Goal: Transaction & Acquisition: Purchase product/service

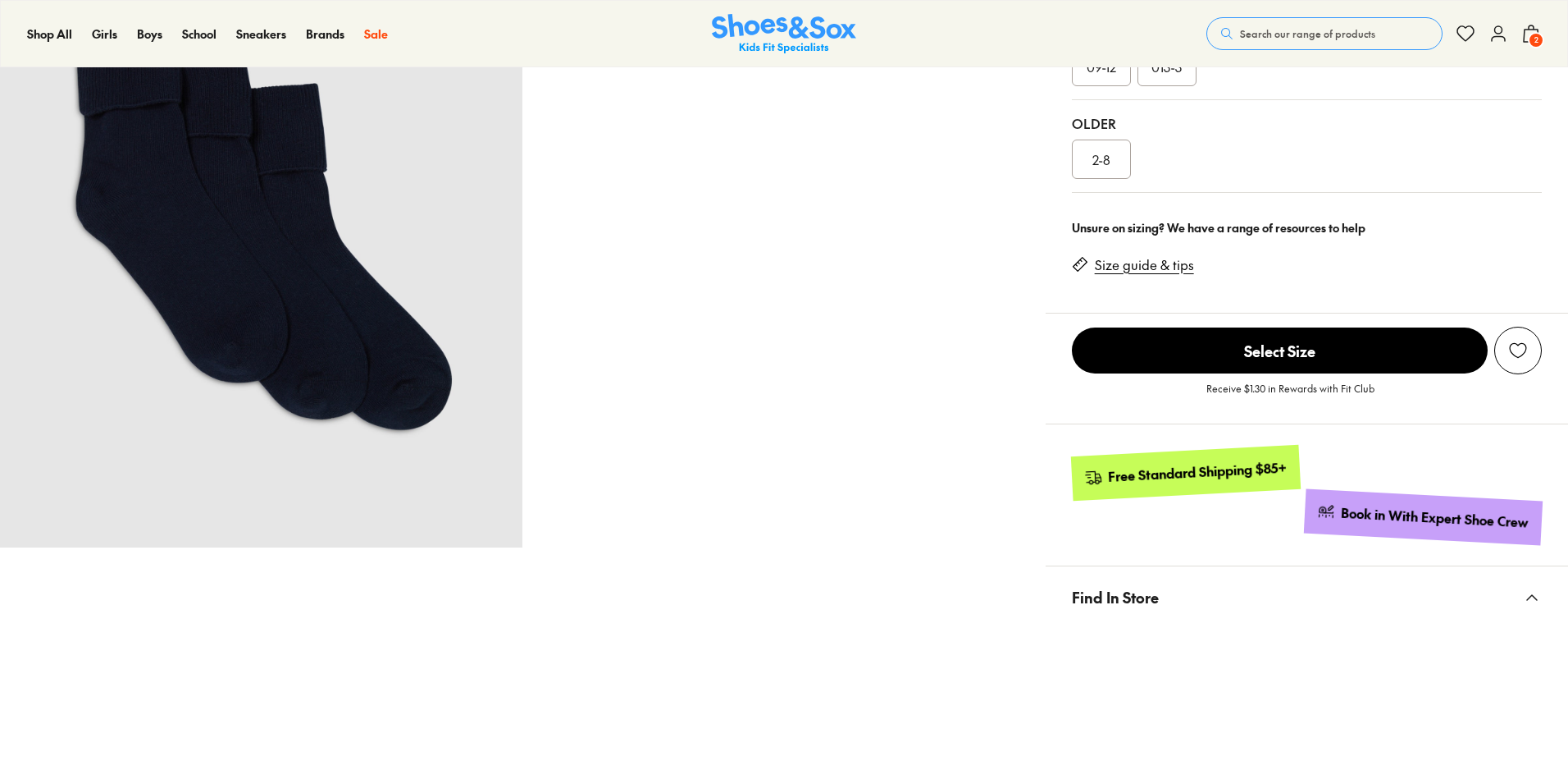
select select "*"
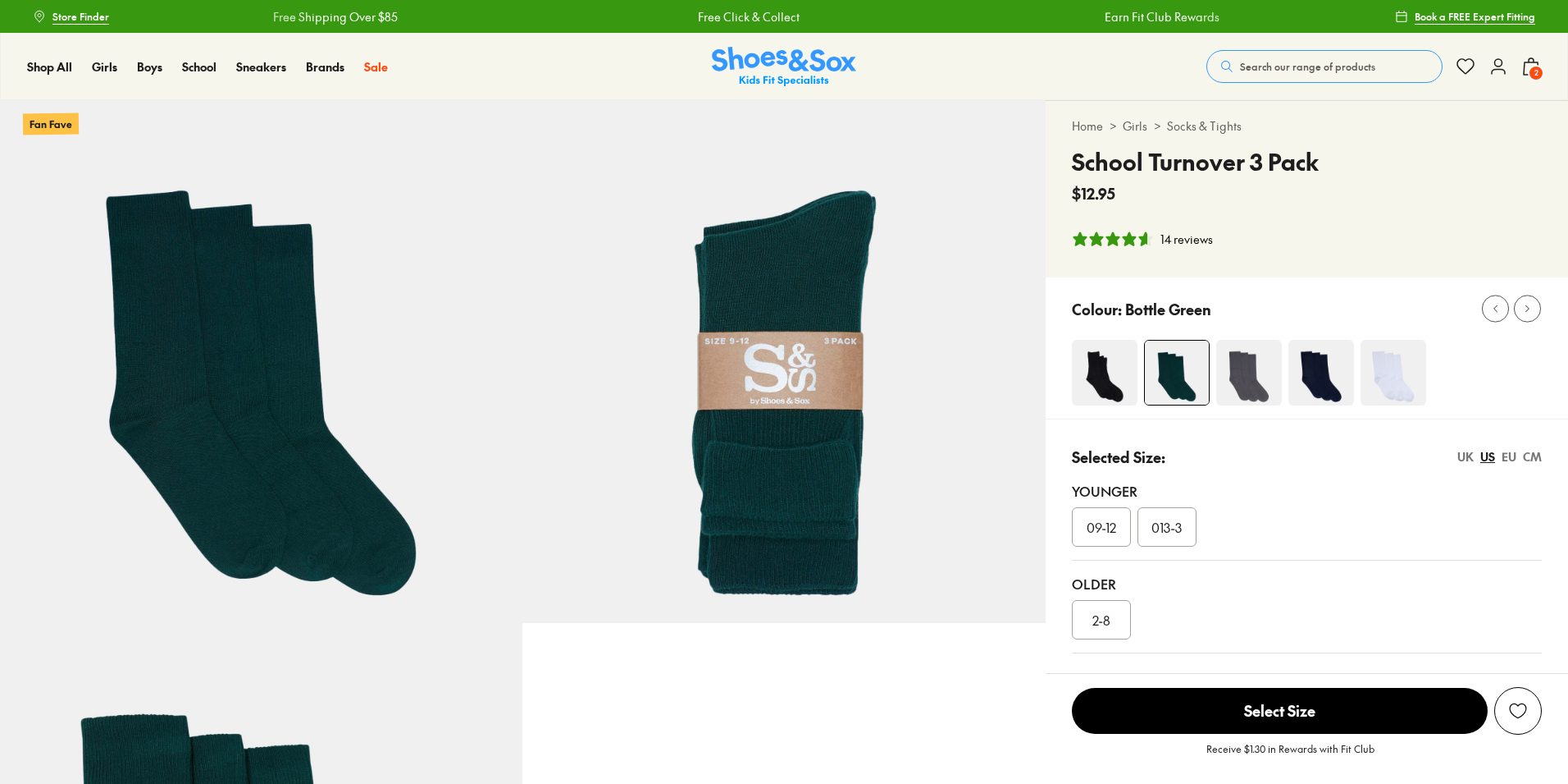
select select "*"
click at [1530, 70] on span "2" at bounding box center [1535, 72] width 16 height 16
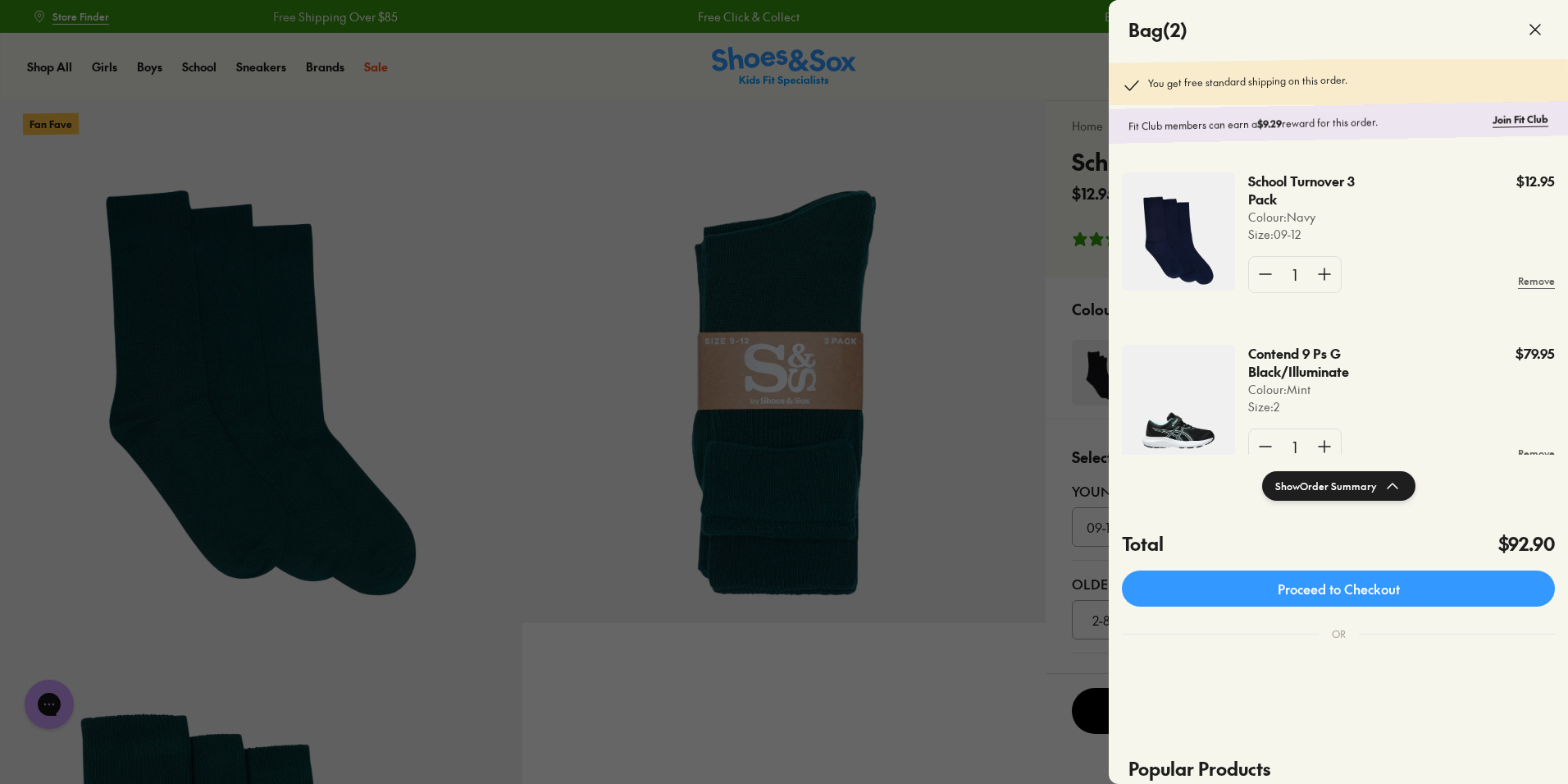
click at [1274, 367] on p "Contend 9 Ps G Black/Illuminate" at bounding box center [1327, 363] width 158 height 37
copy p "Contend 9 Ps G Black/Illuminate"
click at [1045, 671] on div at bounding box center [784, 392] width 1568 height 784
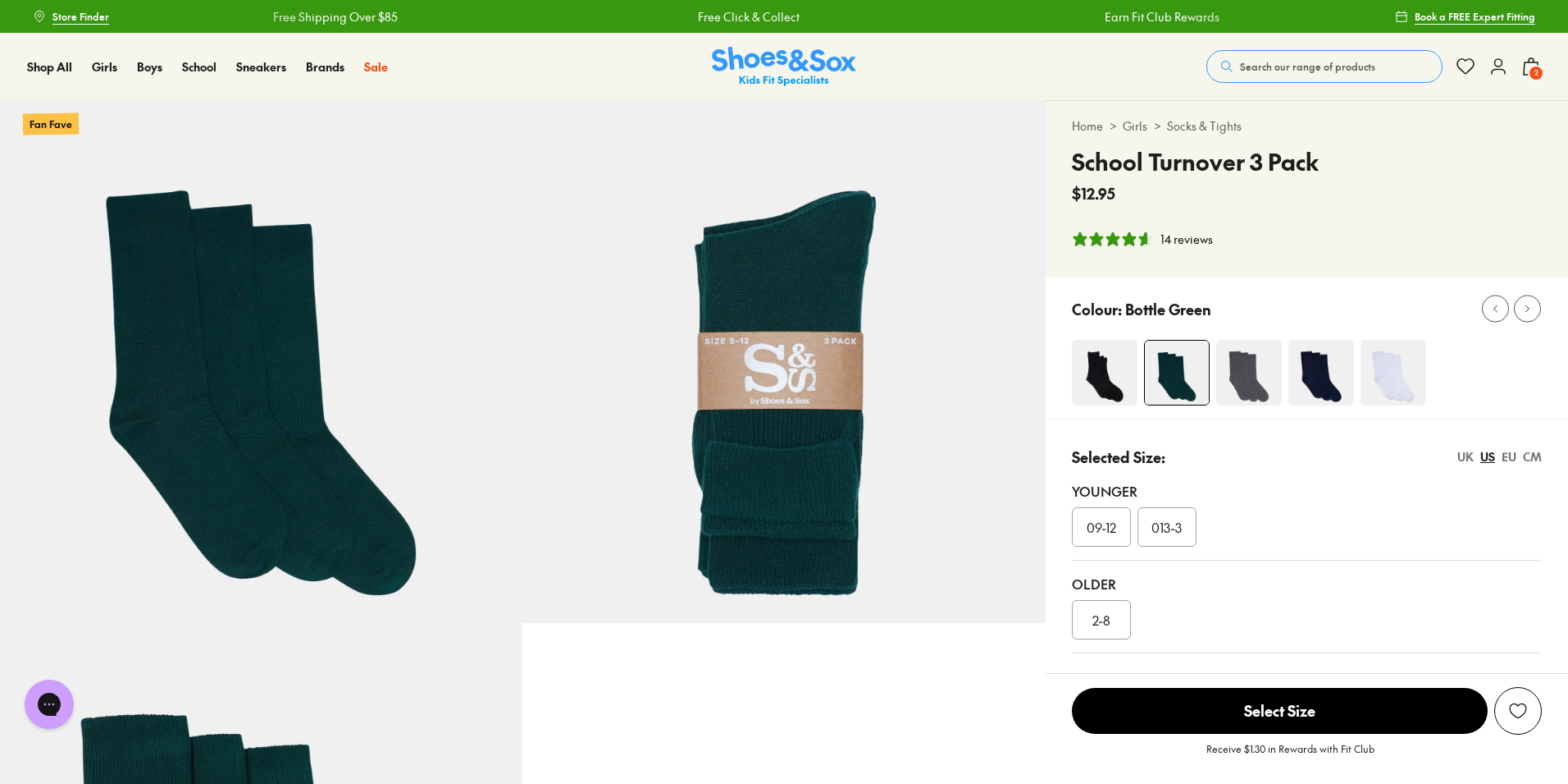
click at [1254, 59] on span "Search our range of products" at bounding box center [1307, 65] width 136 height 14
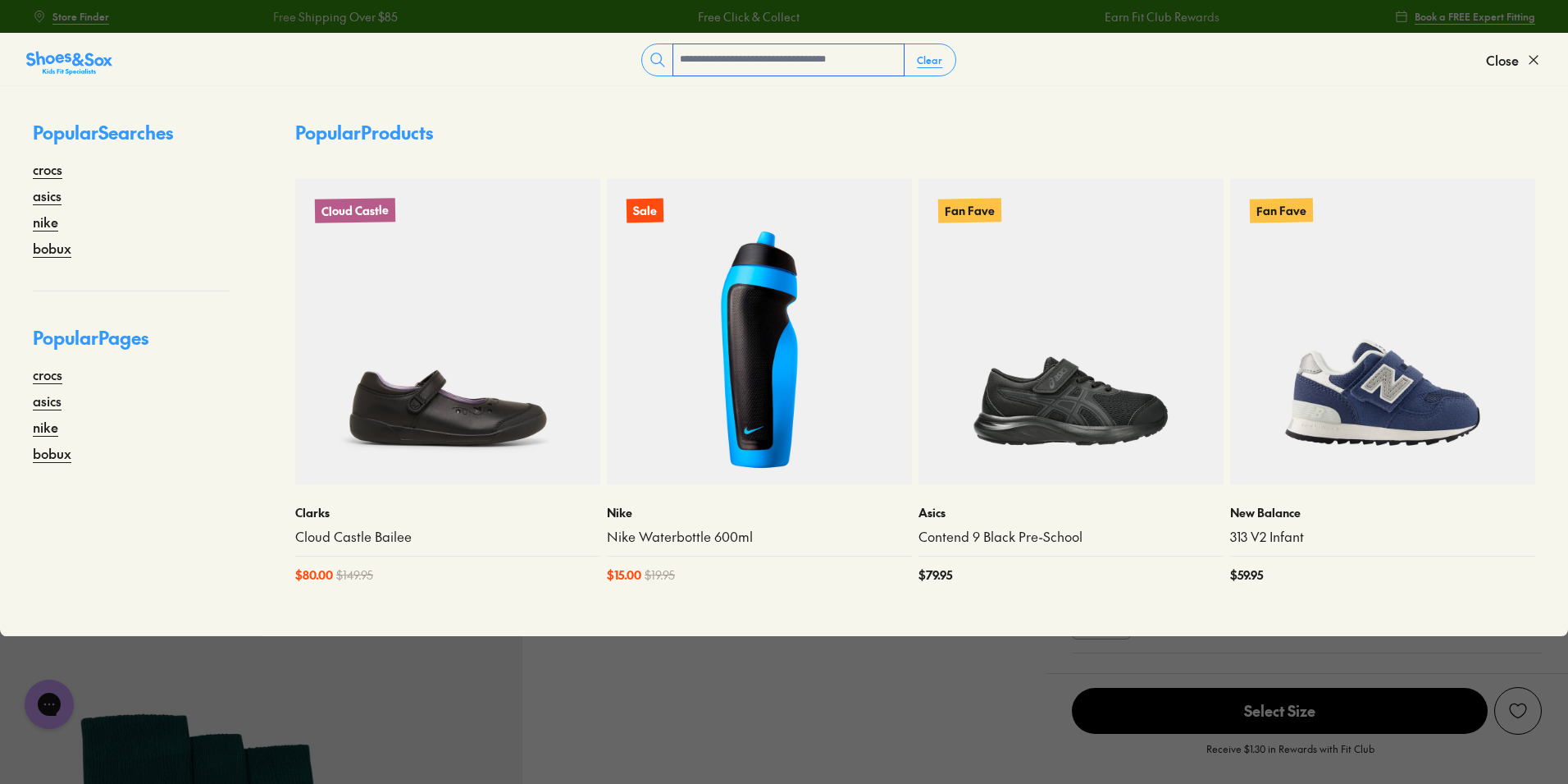
paste input "**********"
type input "**********"
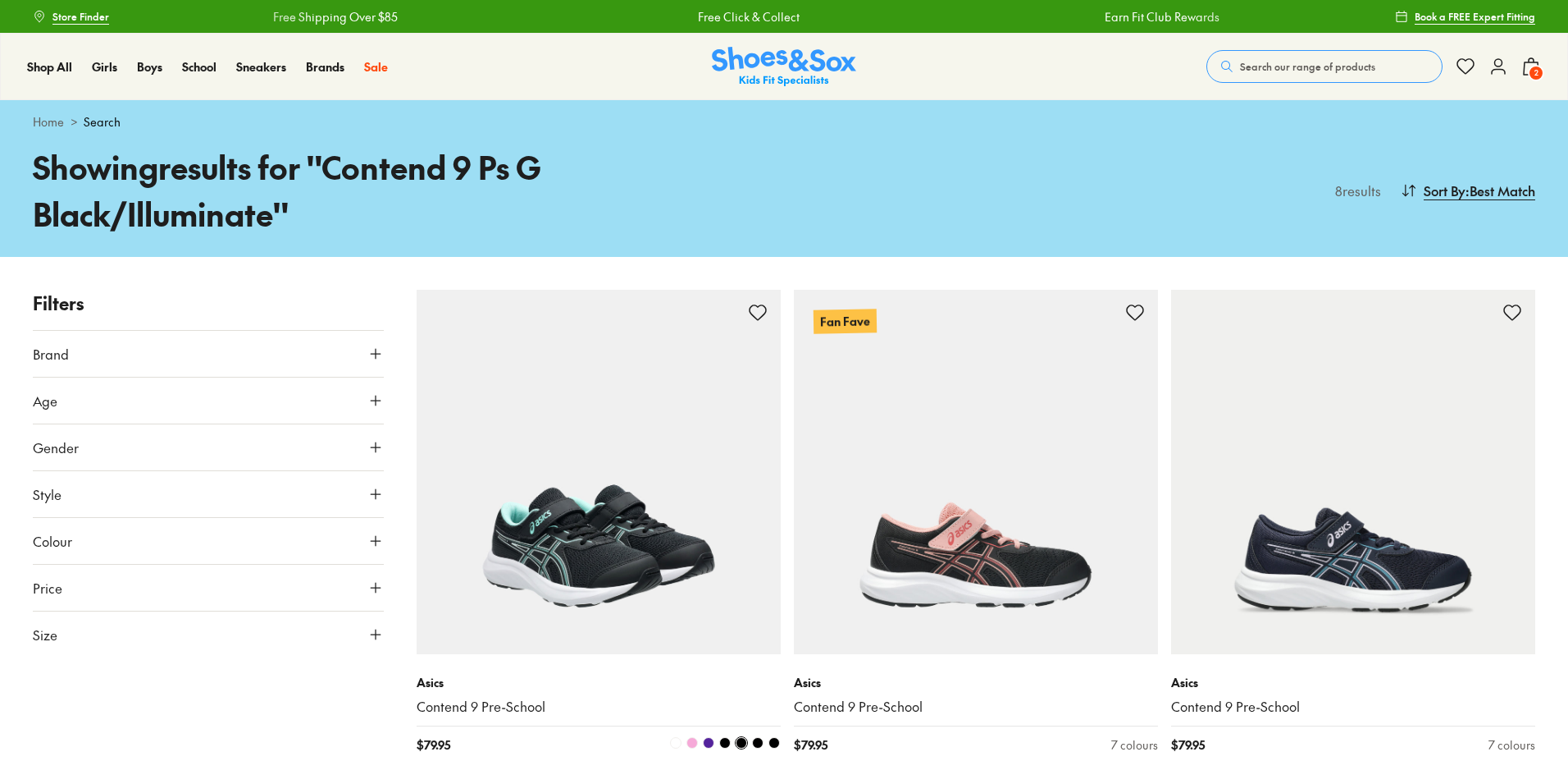
click at [672, 494] on img at bounding box center [598, 471] width 364 height 365
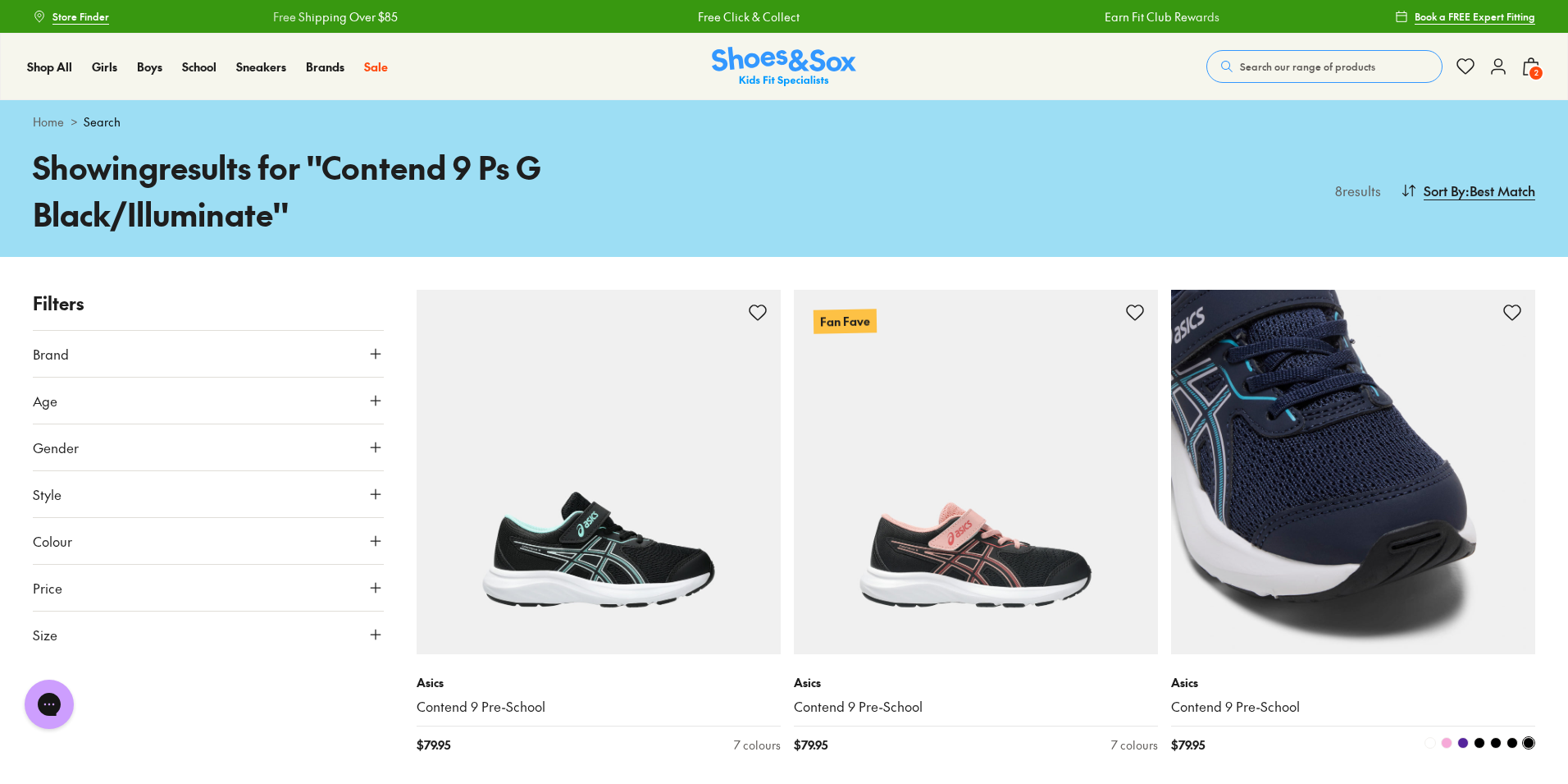
click at [1313, 492] on img at bounding box center [1353, 471] width 364 height 365
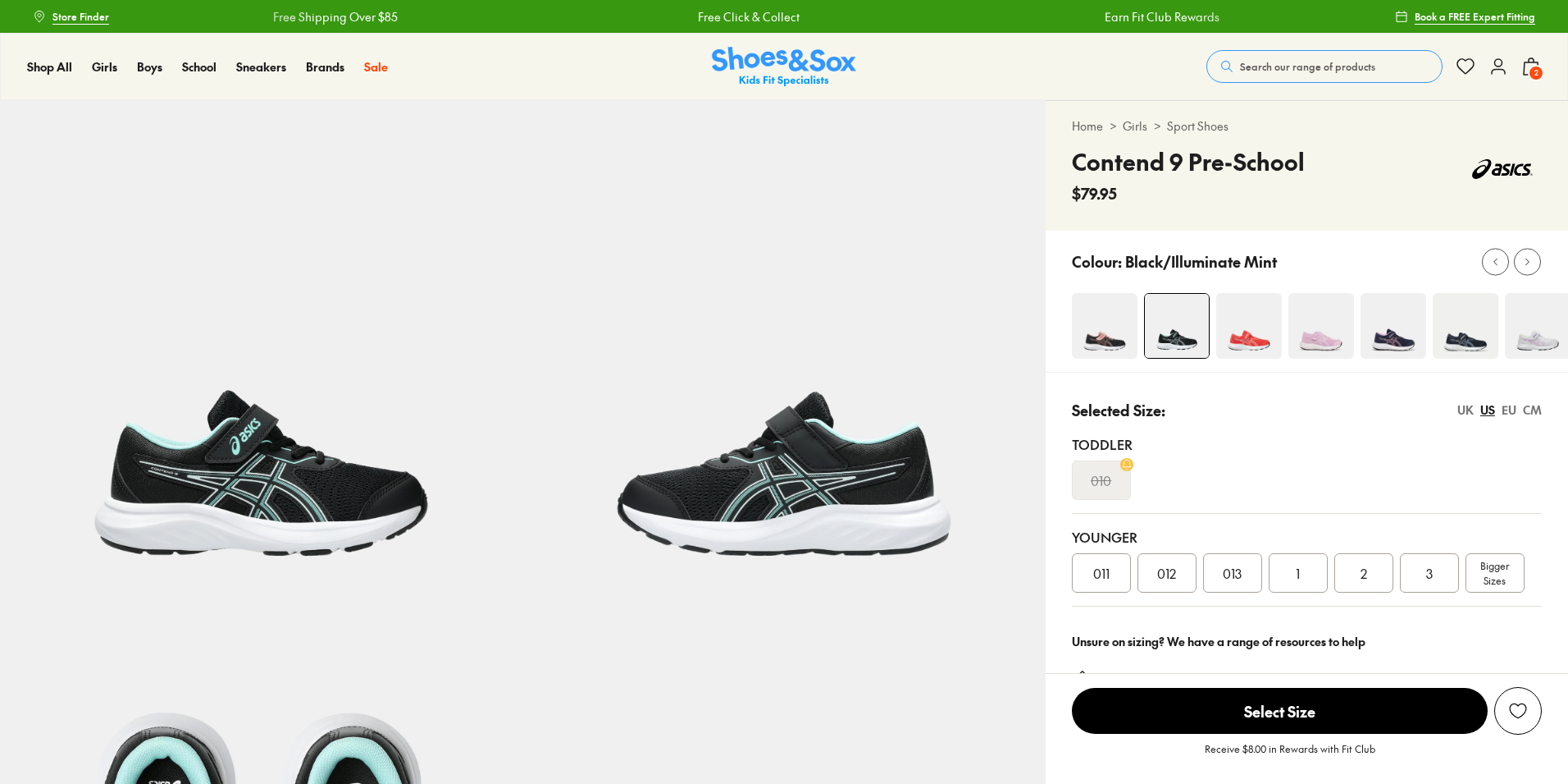
select select "*"
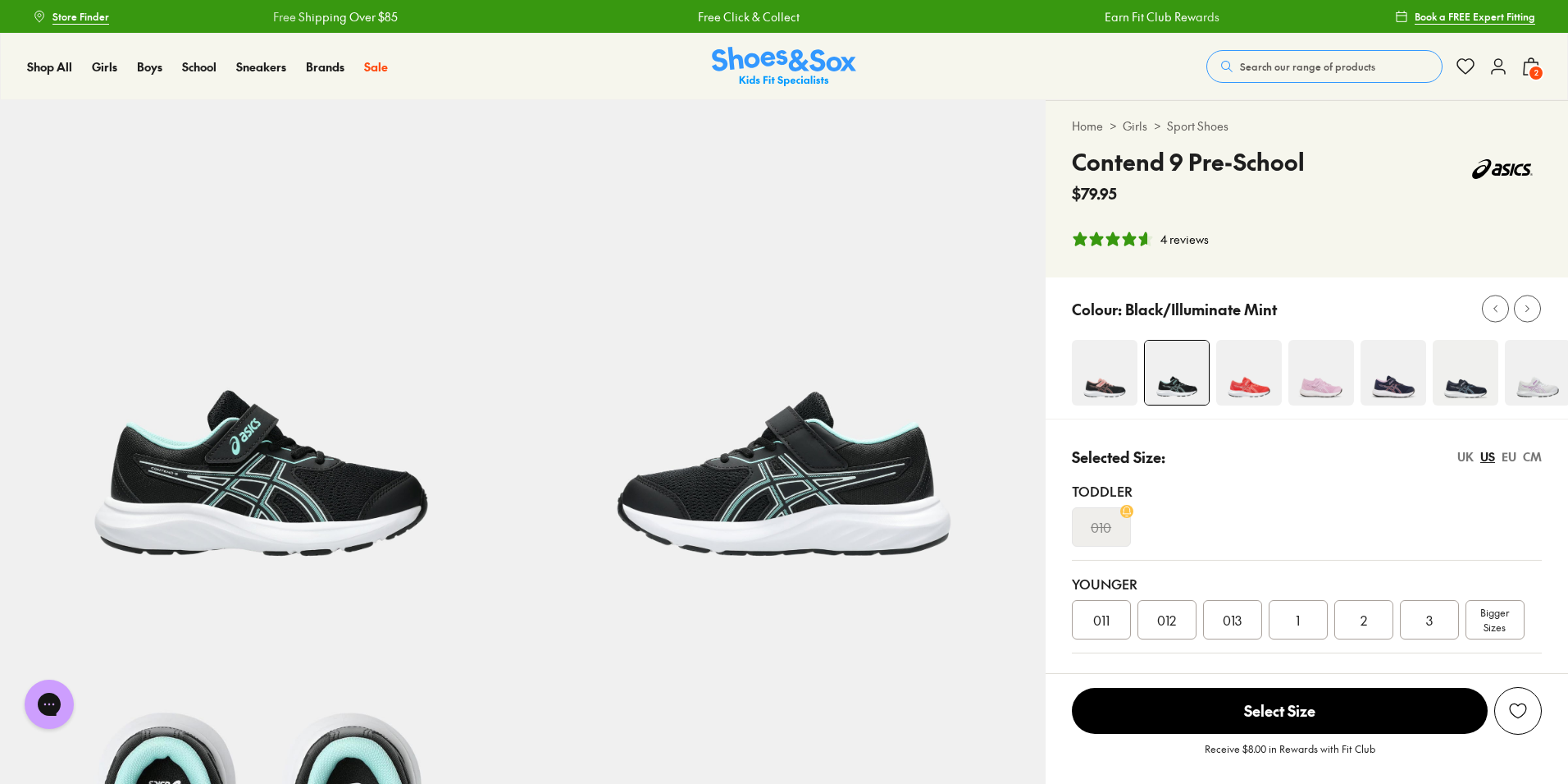
click at [320, 476] on img at bounding box center [261, 361] width 522 height 522
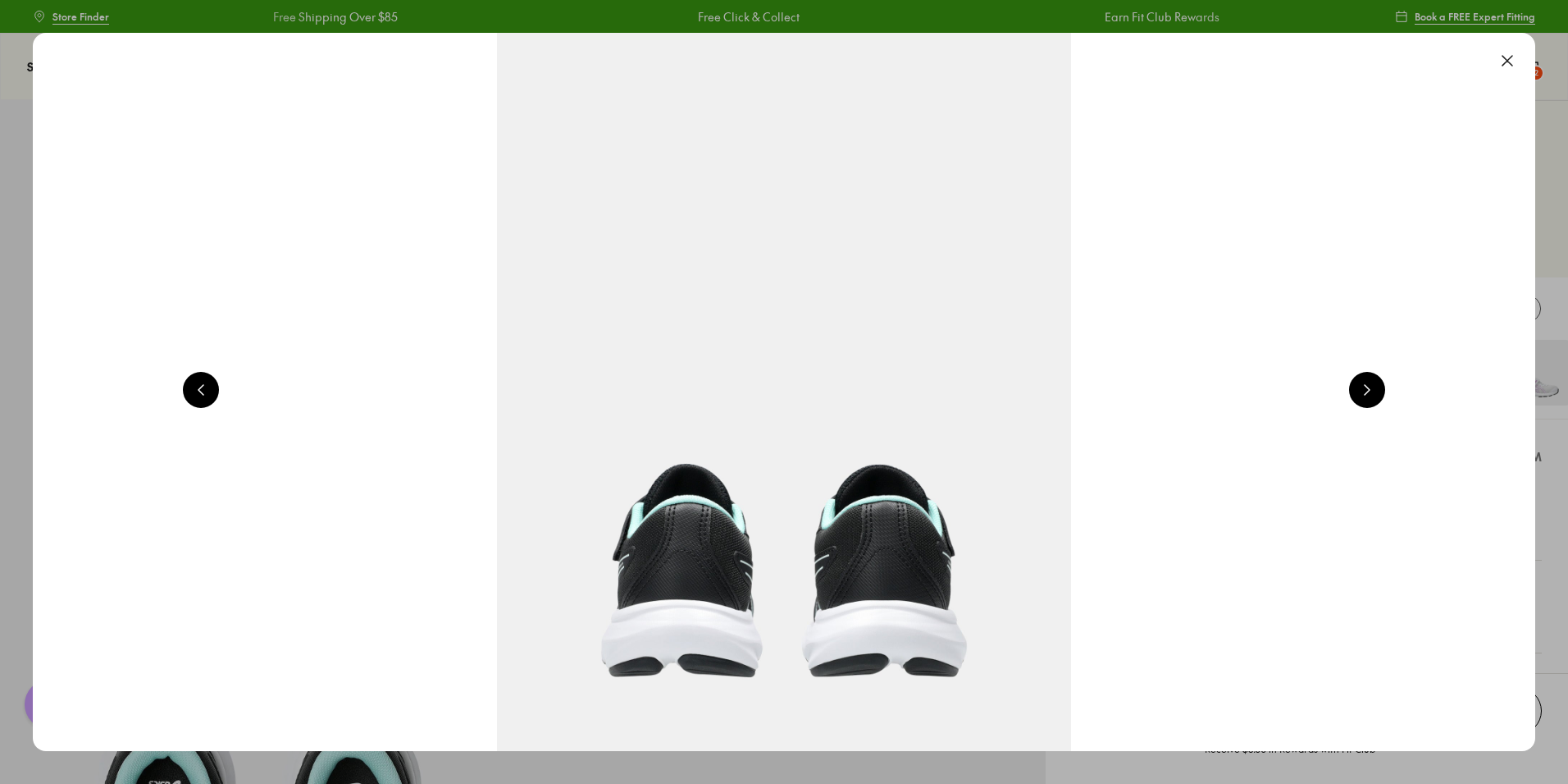
scroll to position [0, 1509]
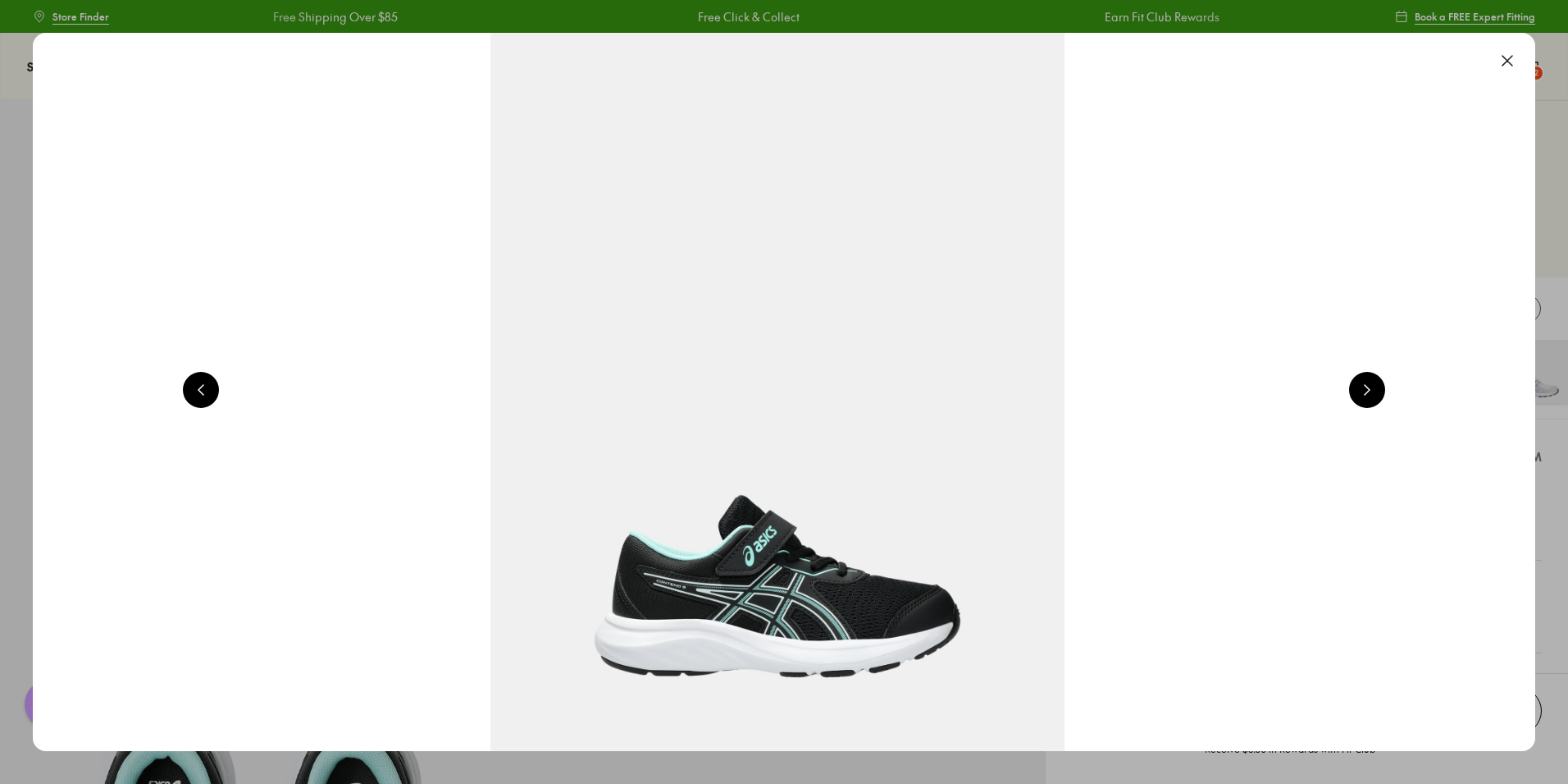
click at [1364, 396] on button at bounding box center [1367, 390] width 37 height 37
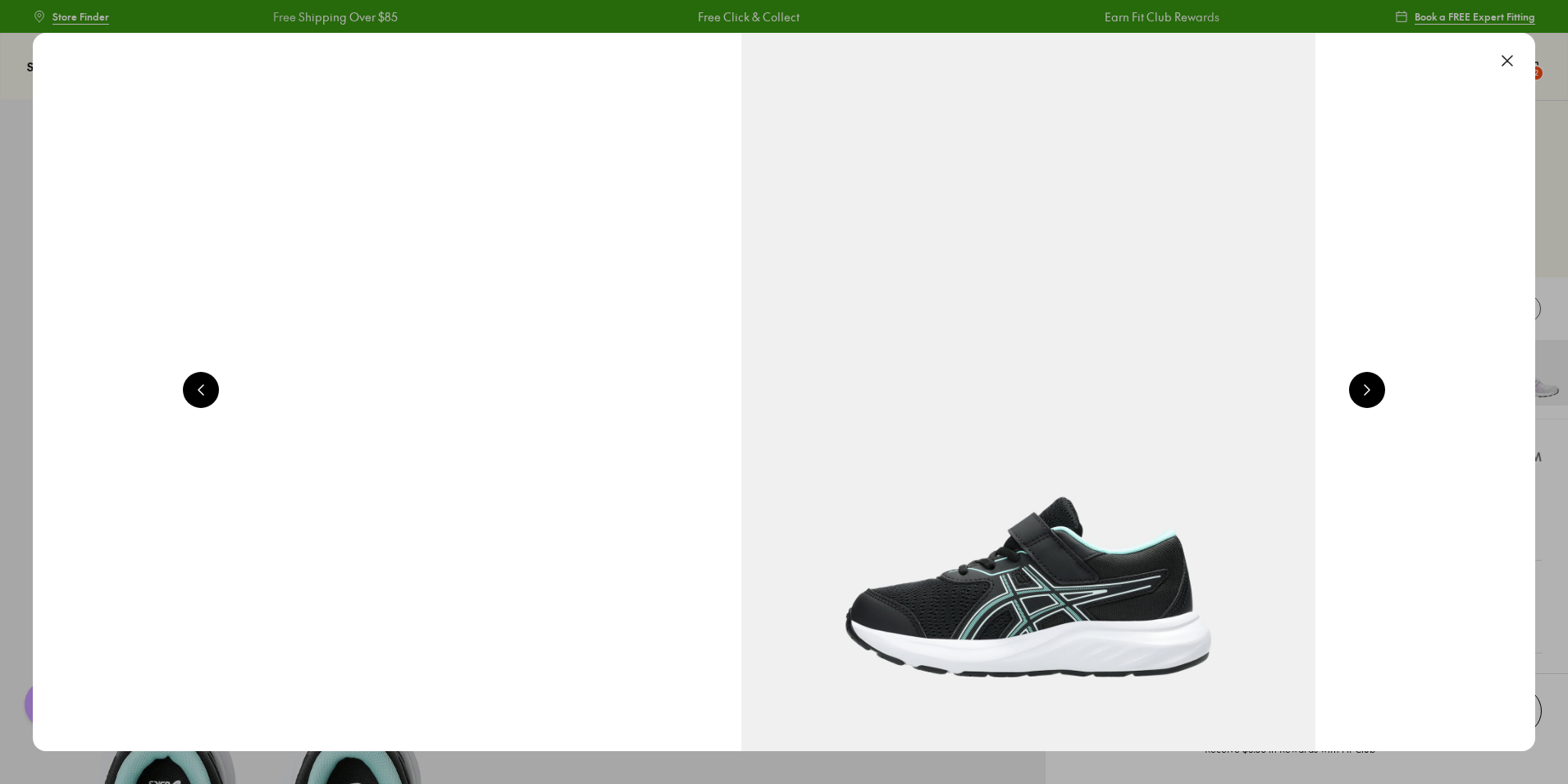
click at [1365, 396] on button at bounding box center [1367, 390] width 37 height 37
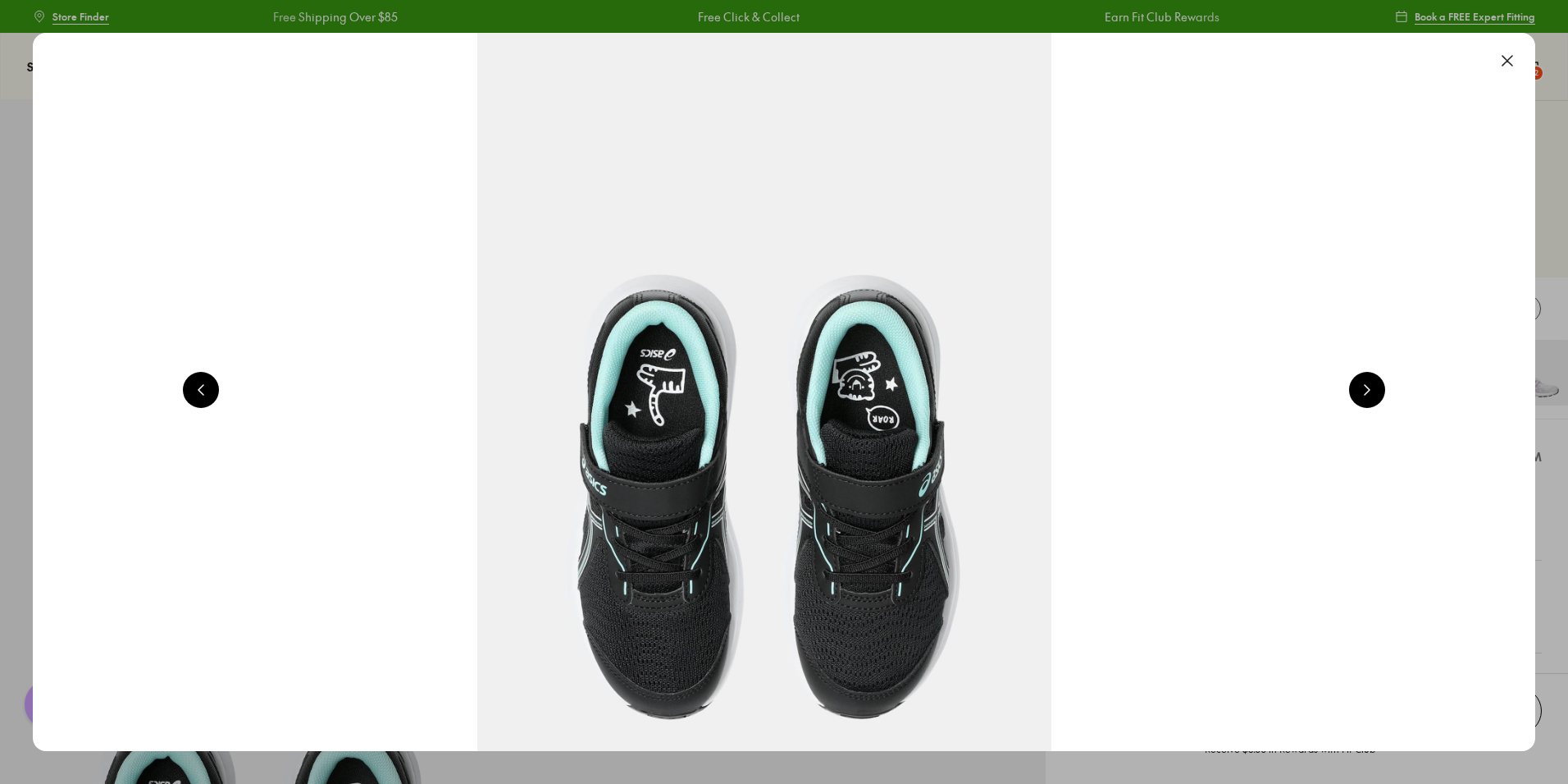
click at [1365, 396] on button at bounding box center [1367, 390] width 37 height 37
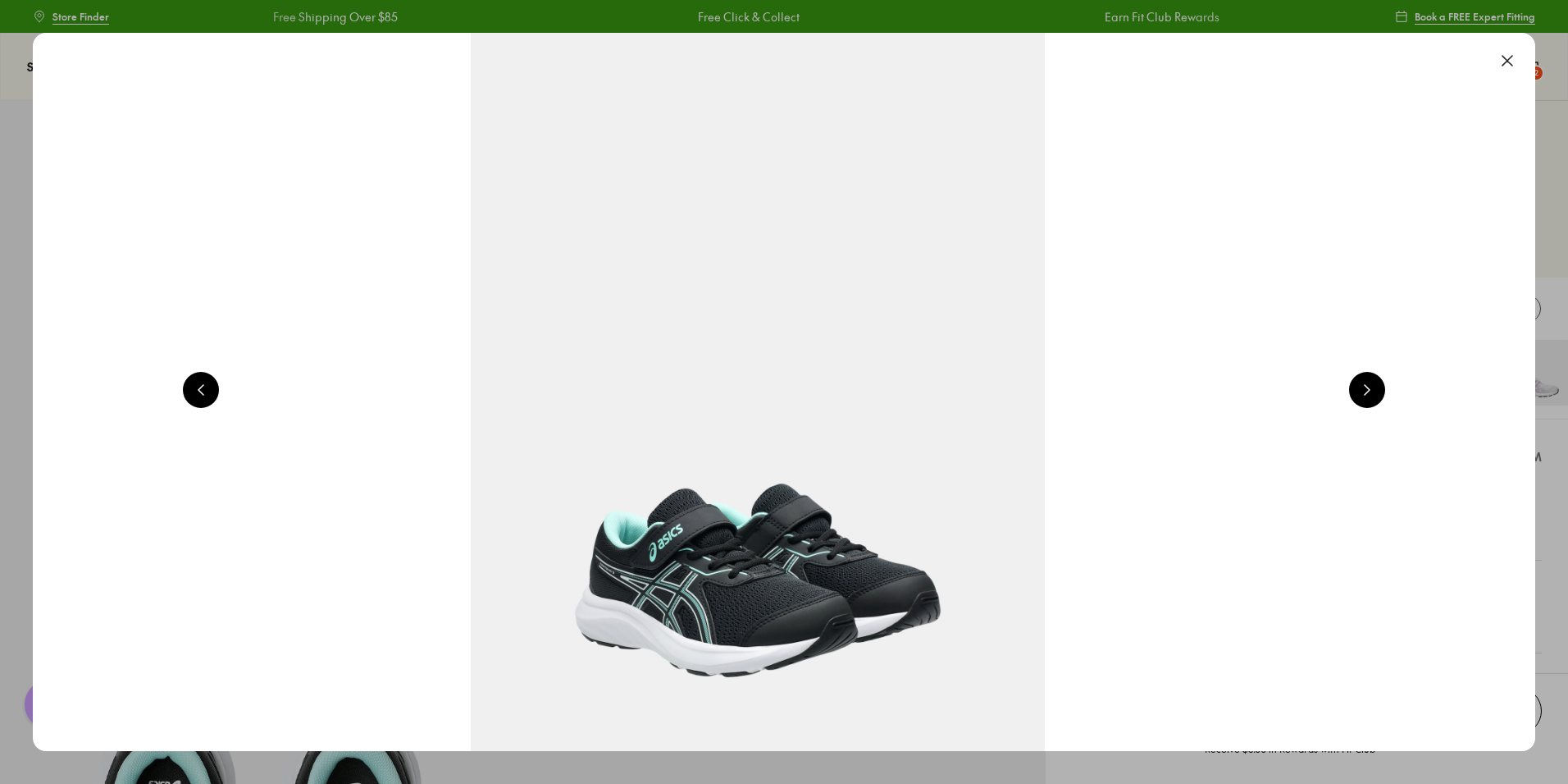
click at [1365, 396] on button at bounding box center [1367, 390] width 37 height 37
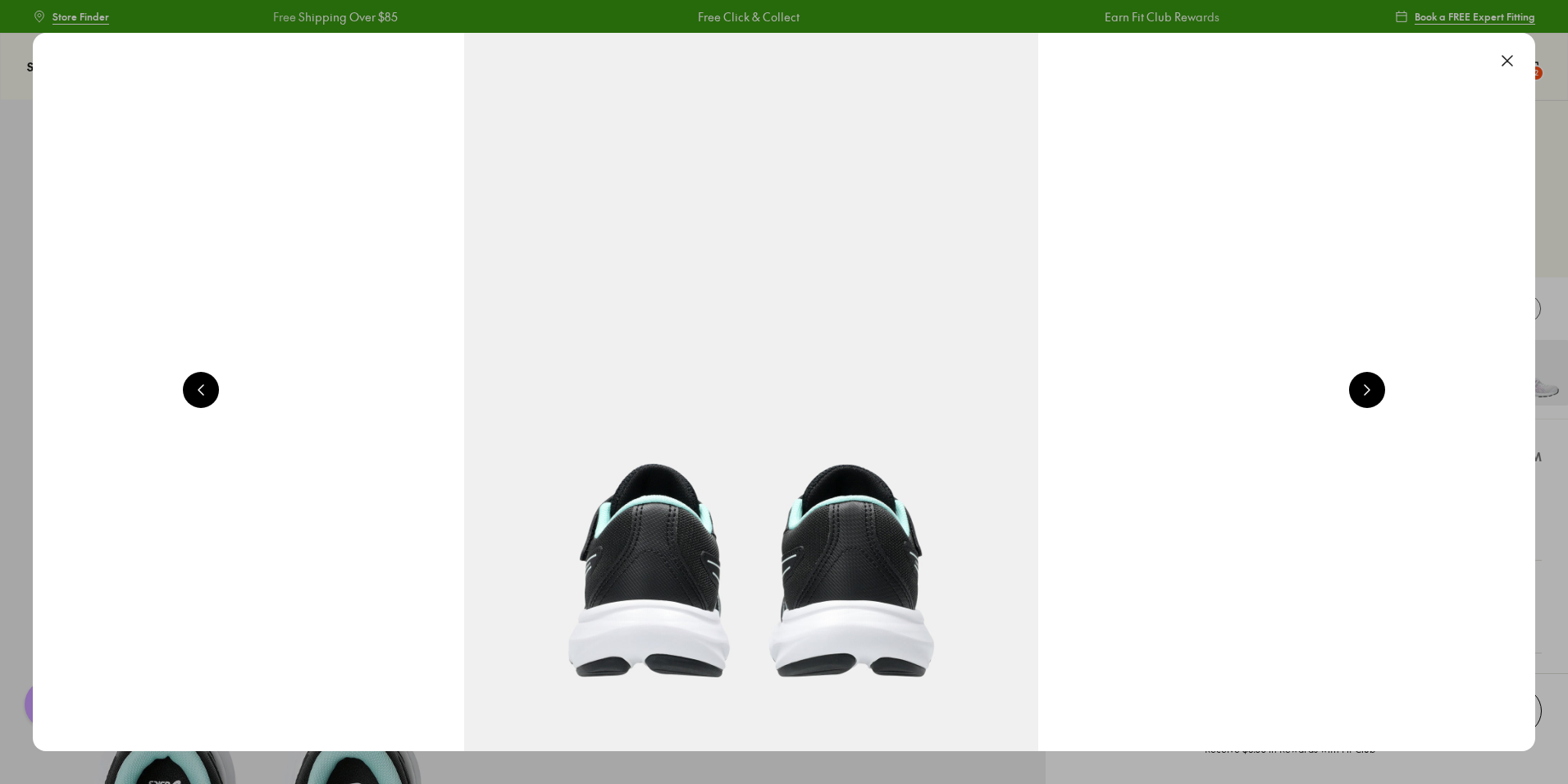
click at [1365, 396] on button at bounding box center [1367, 390] width 37 height 37
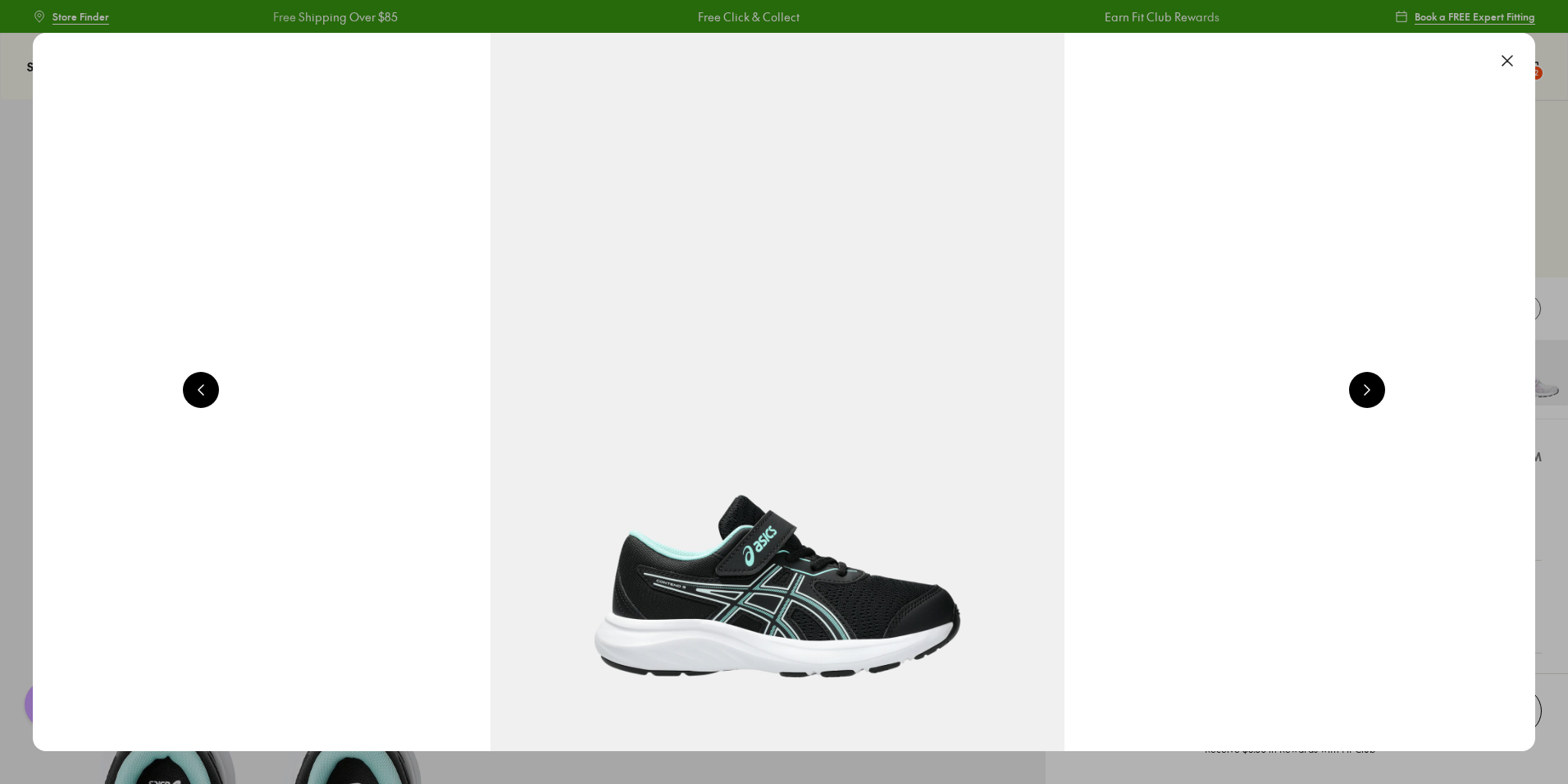
click at [1365, 396] on button at bounding box center [1367, 390] width 37 height 37
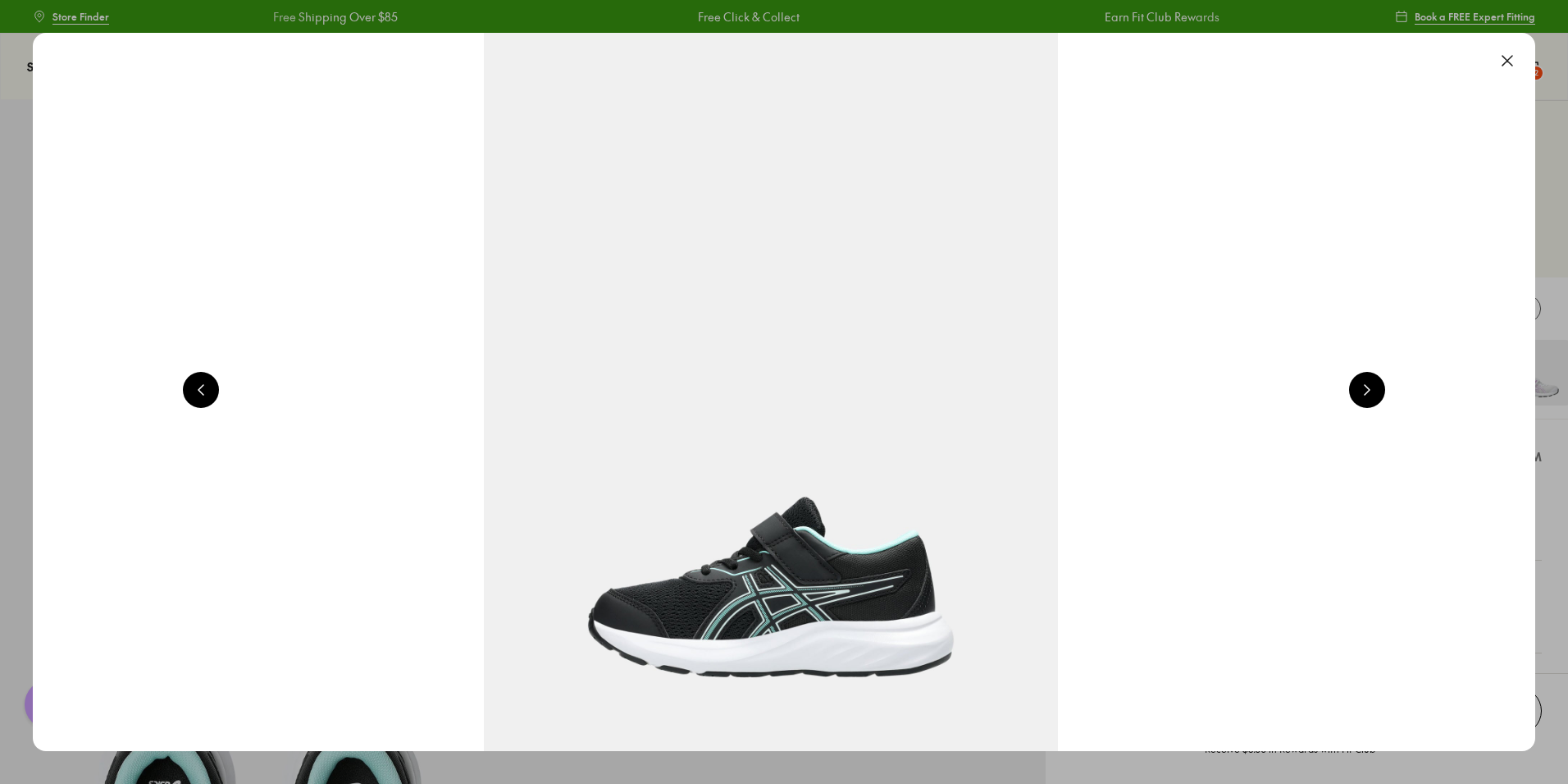
click at [1365, 396] on button at bounding box center [1367, 390] width 37 height 37
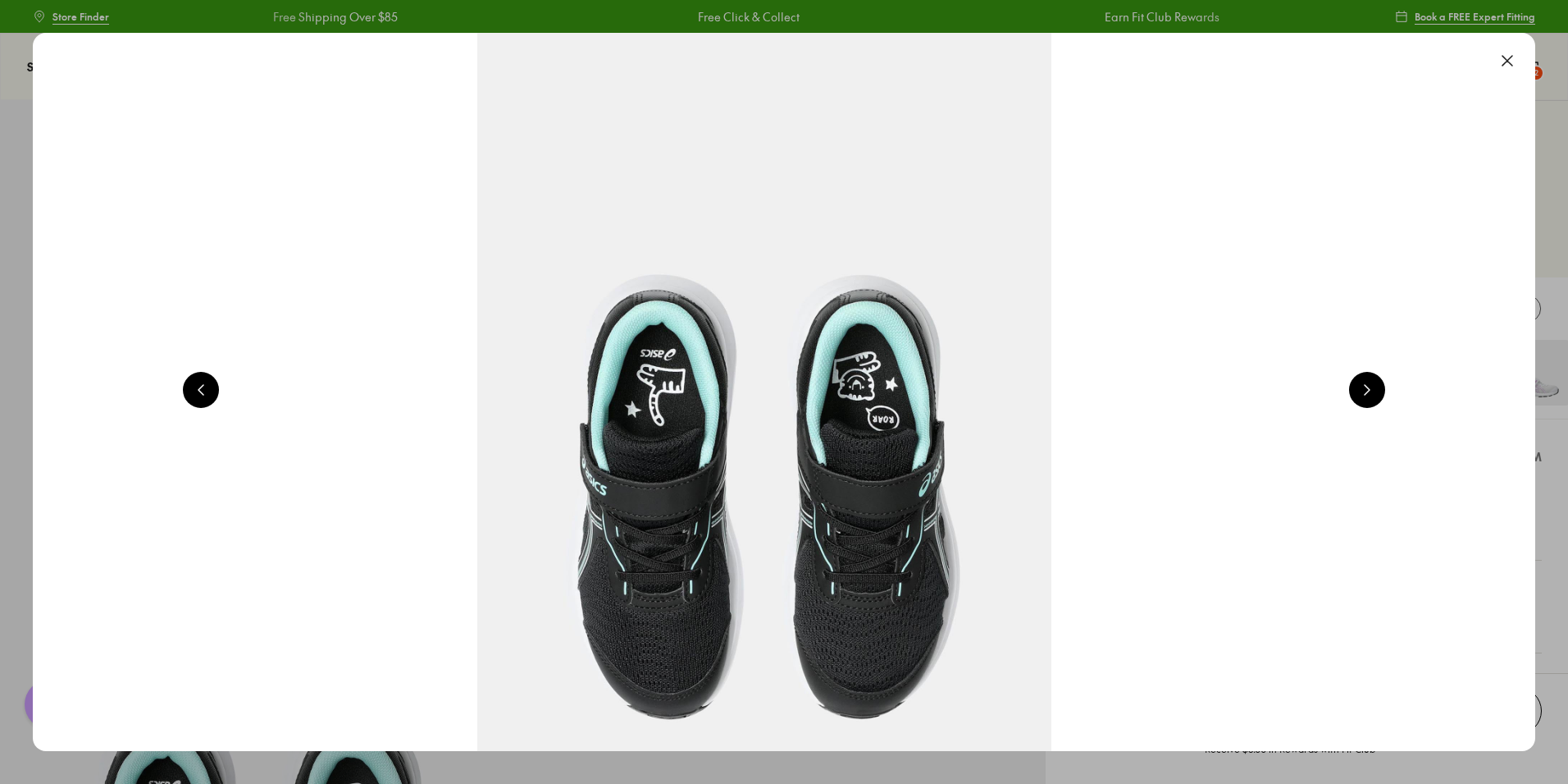
click at [1365, 396] on button at bounding box center [1367, 390] width 37 height 37
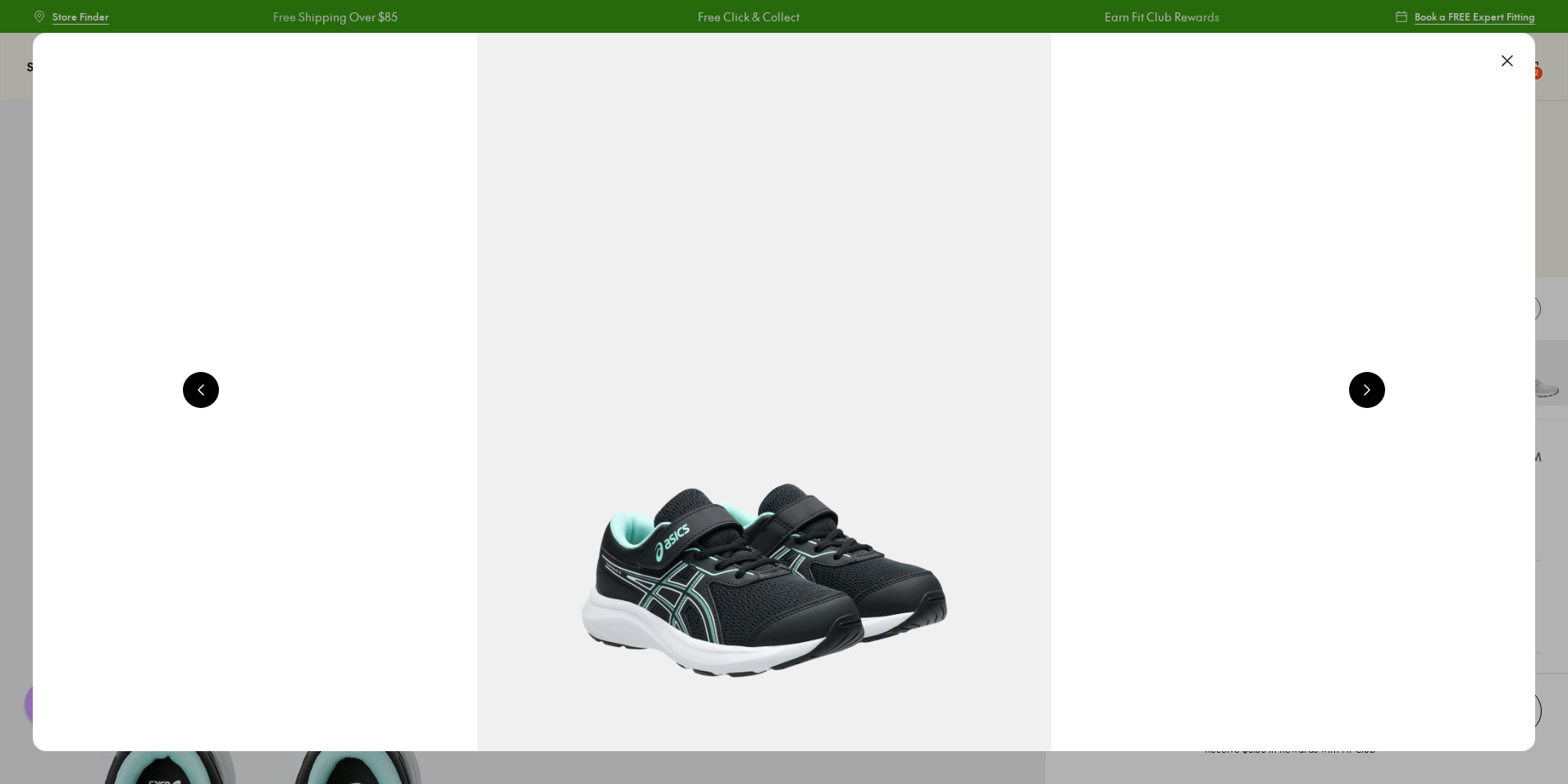
scroll to position [0, 6036]
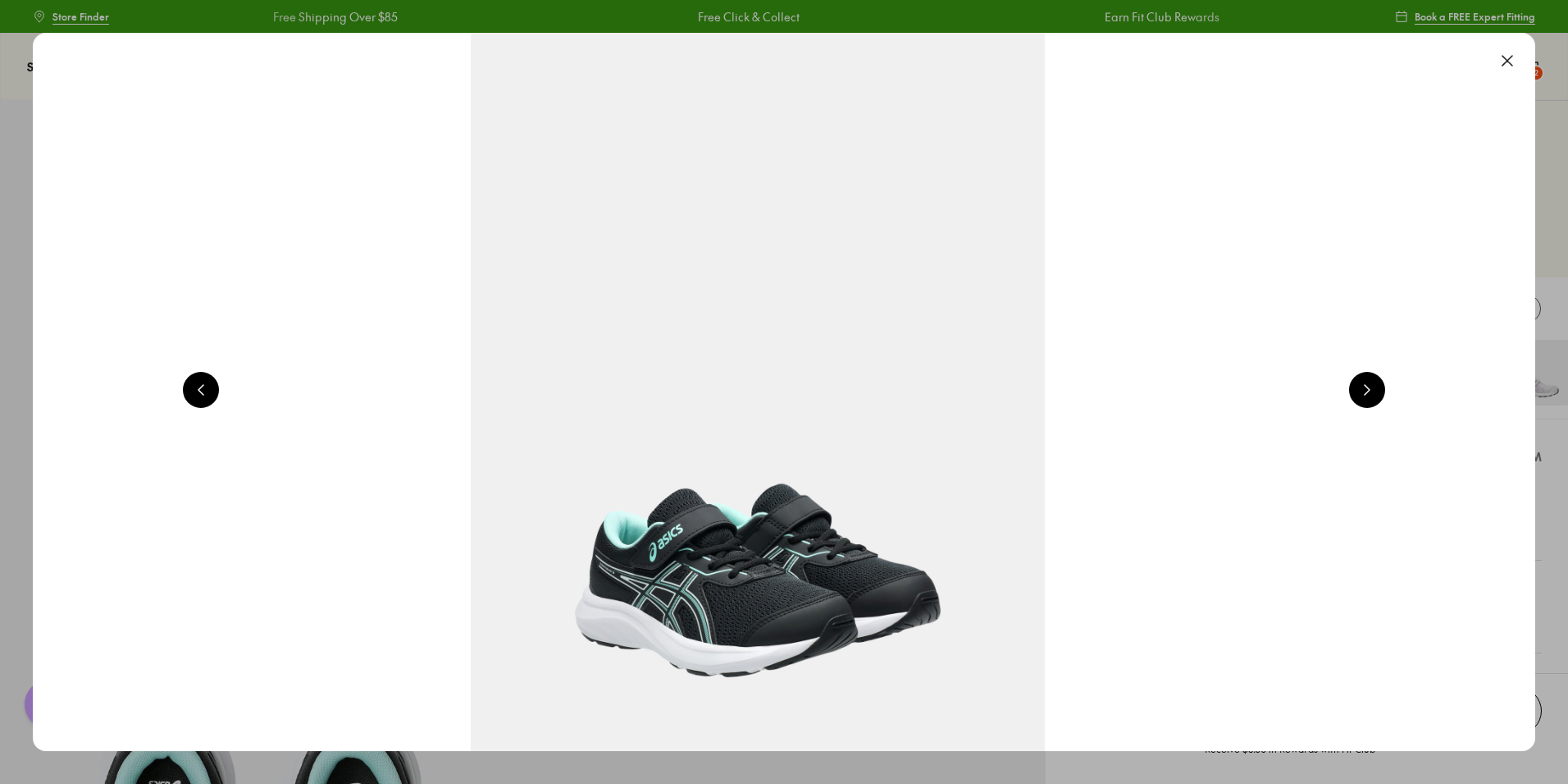
click at [1515, 52] on button at bounding box center [1507, 61] width 37 height 37
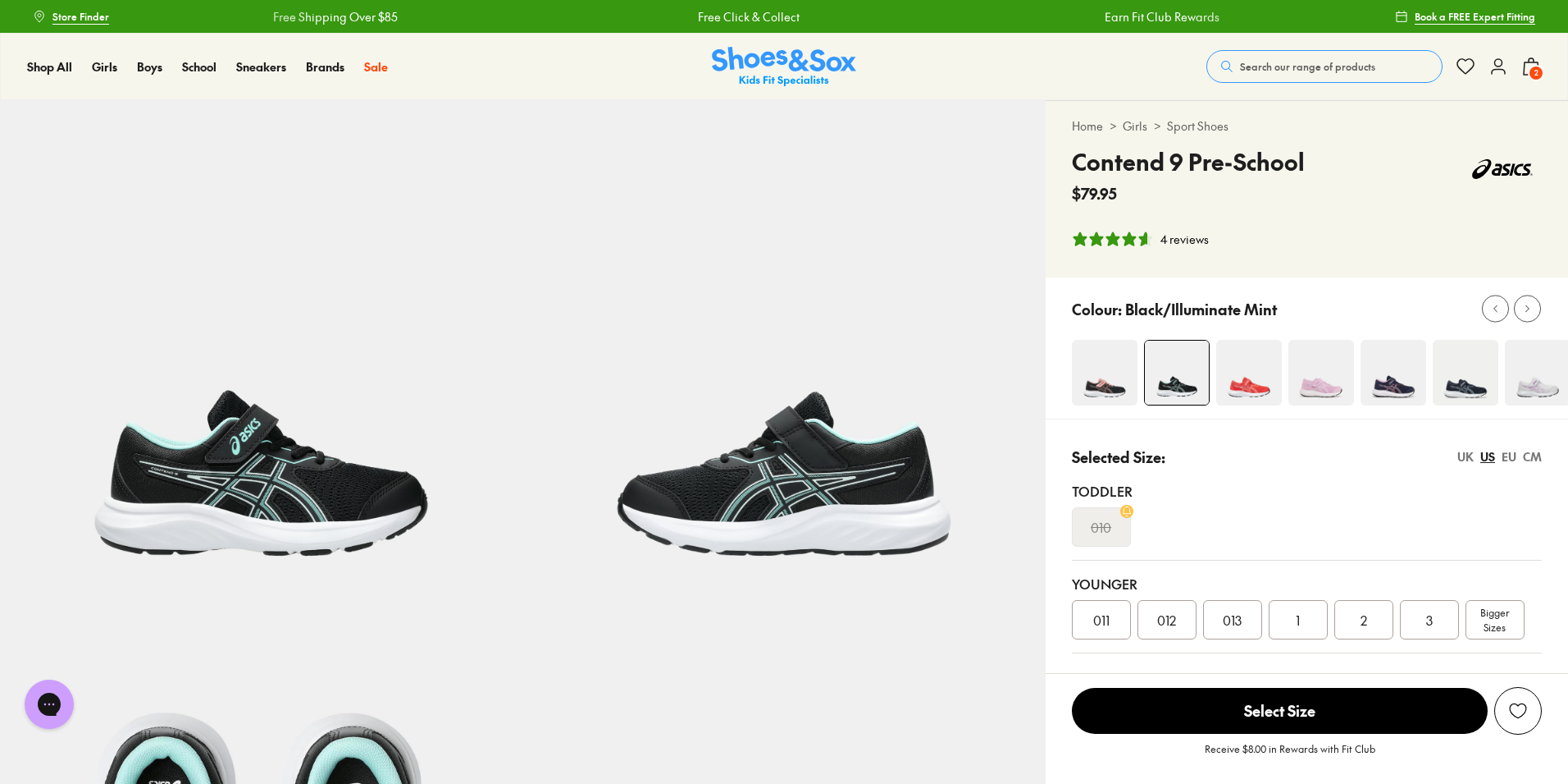
click at [282, 508] on img at bounding box center [261, 361] width 522 height 522
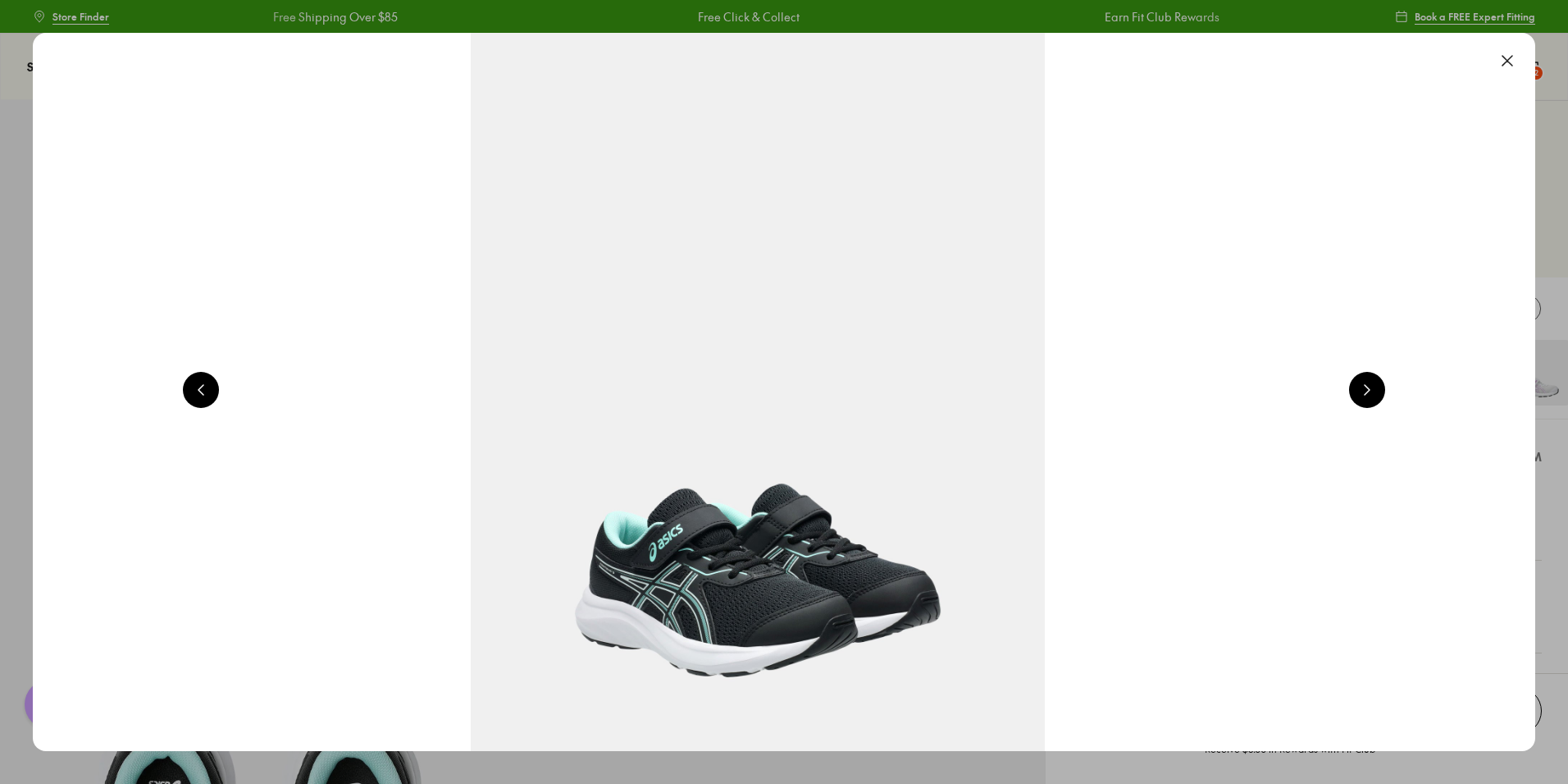
scroll to position [0, 1509]
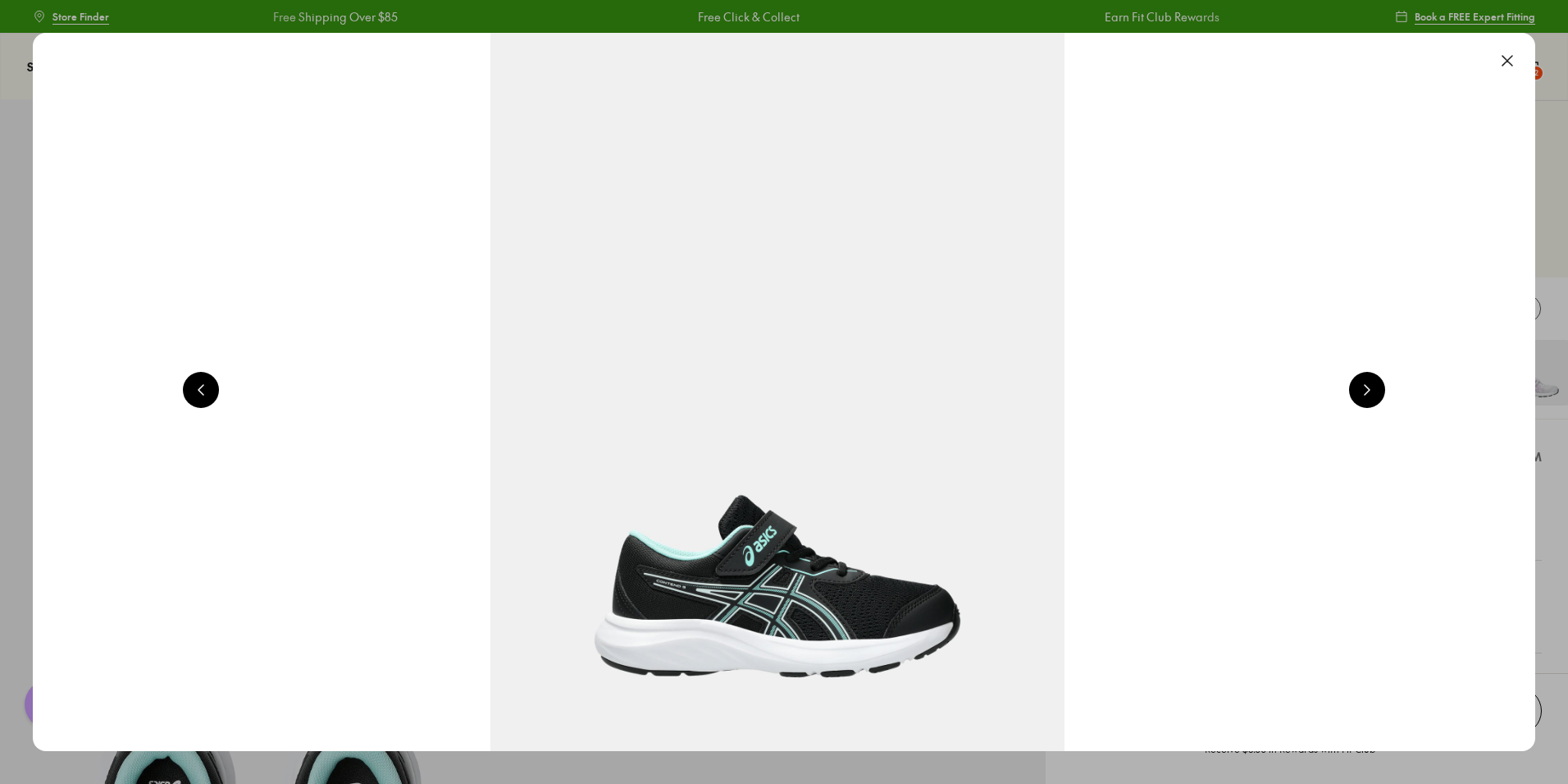
click at [818, 616] on img at bounding box center [777, 392] width 1503 height 718
click at [755, 572] on img at bounding box center [777, 392] width 1503 height 718
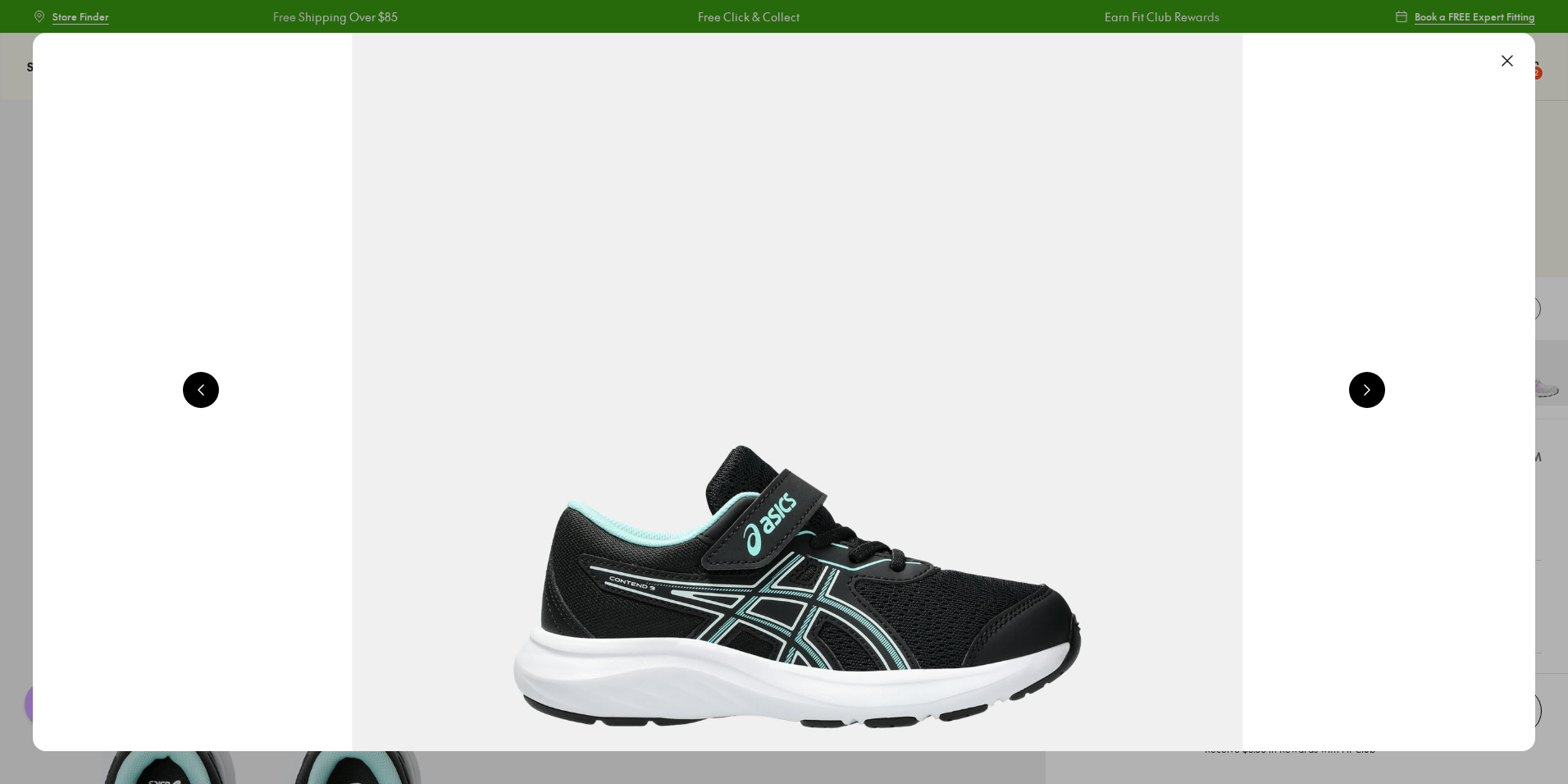
click at [910, 496] on img at bounding box center [797, 286] width 2330 height 1114
click at [1515, 59] on button at bounding box center [1507, 61] width 37 height 37
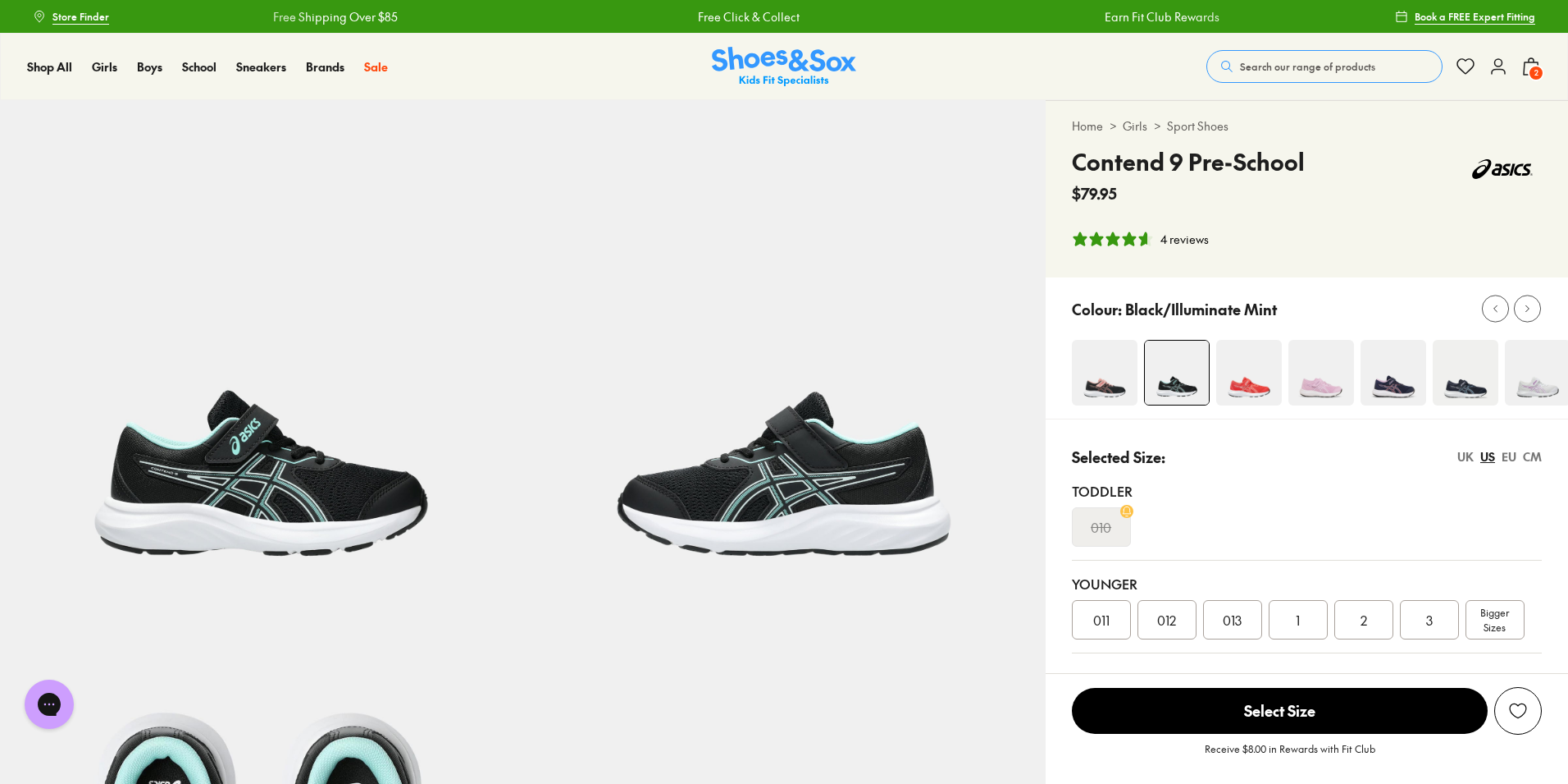
click at [1366, 624] on span "2" at bounding box center [1363, 620] width 7 height 19
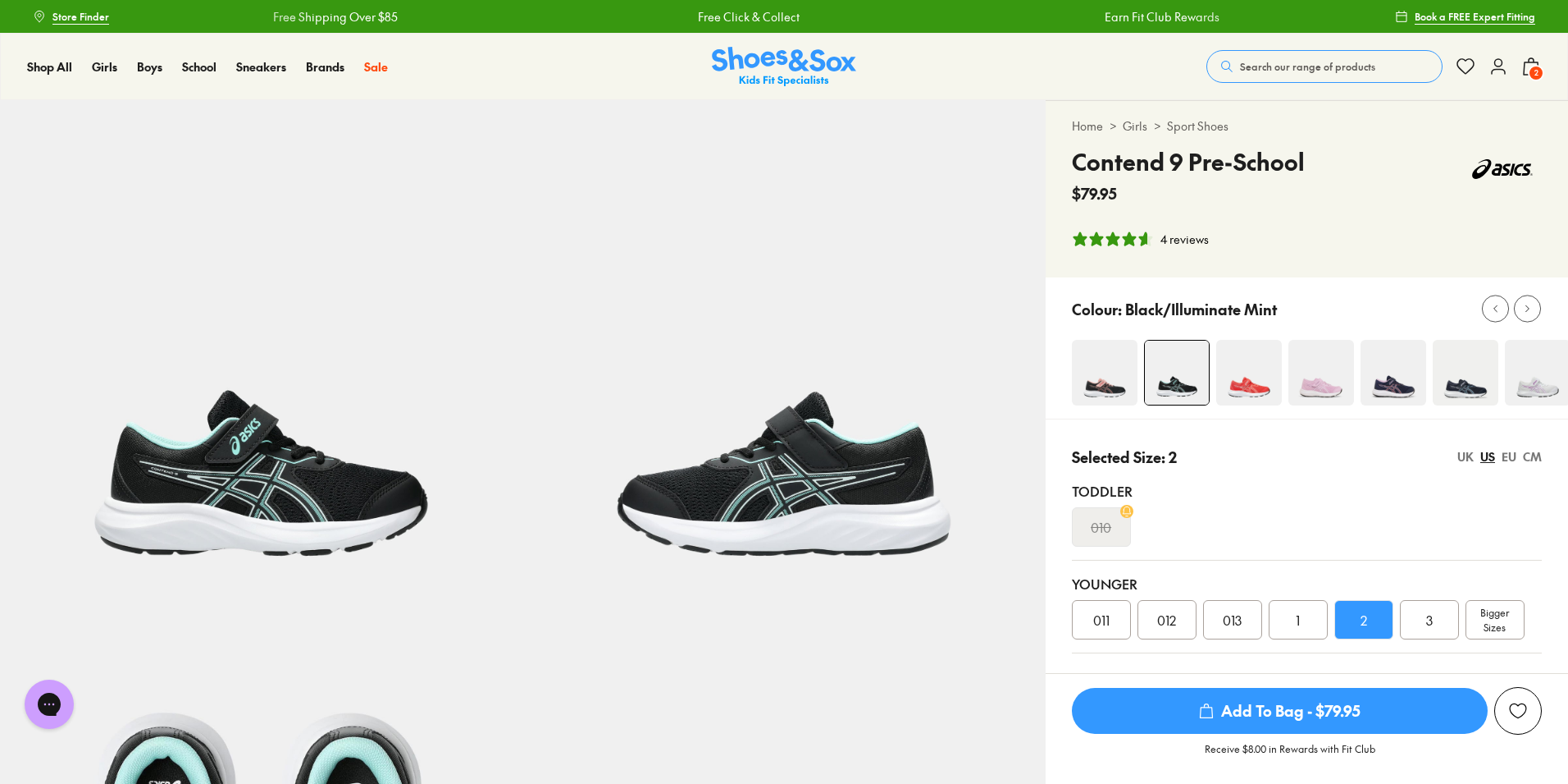
click at [1349, 718] on span "Add To Bag - $79.95" at bounding box center [1280, 711] width 415 height 46
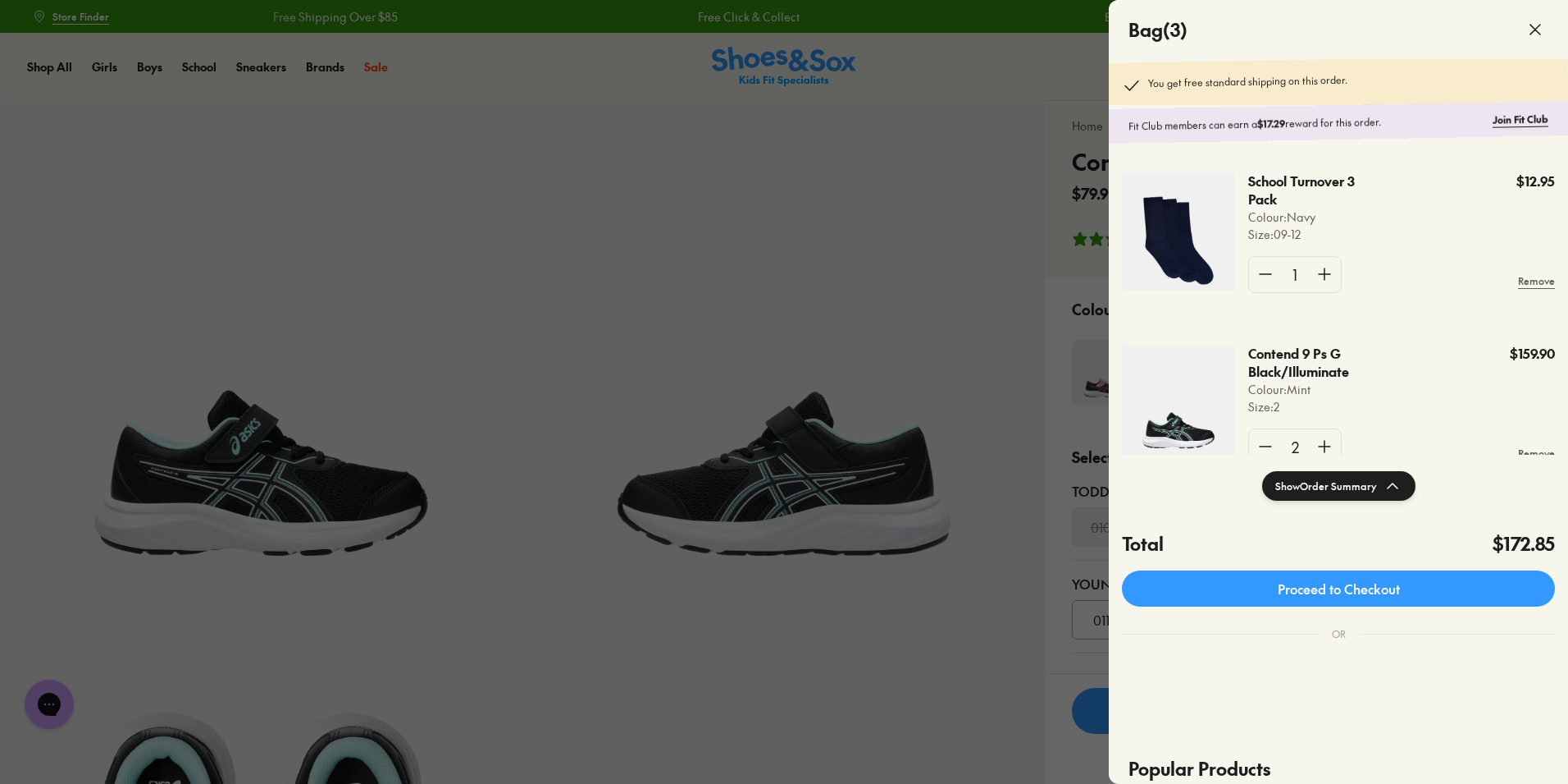
scroll to position [48, 0]
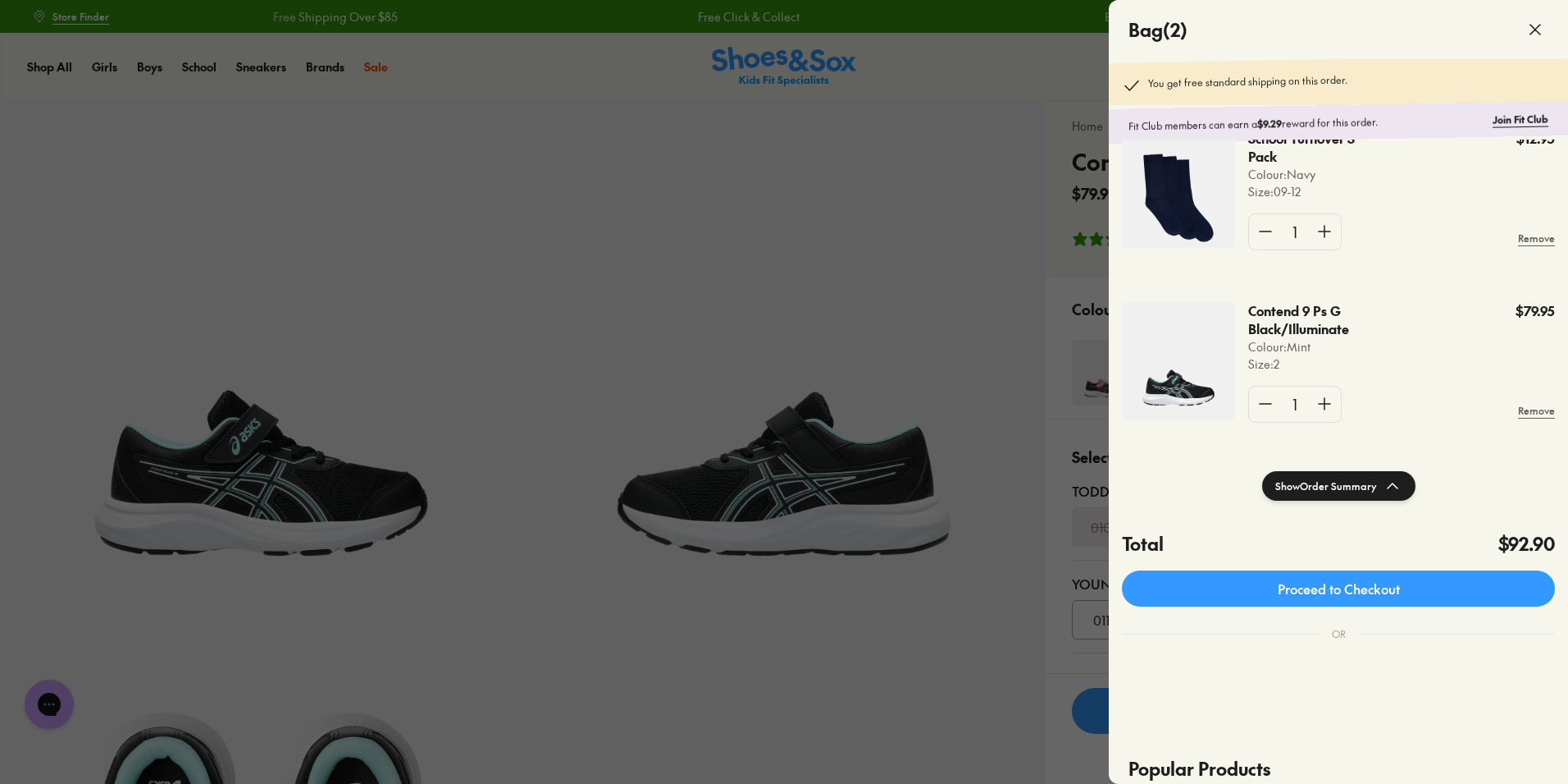
click at [1533, 31] on use at bounding box center [1535, 30] width 10 height 10
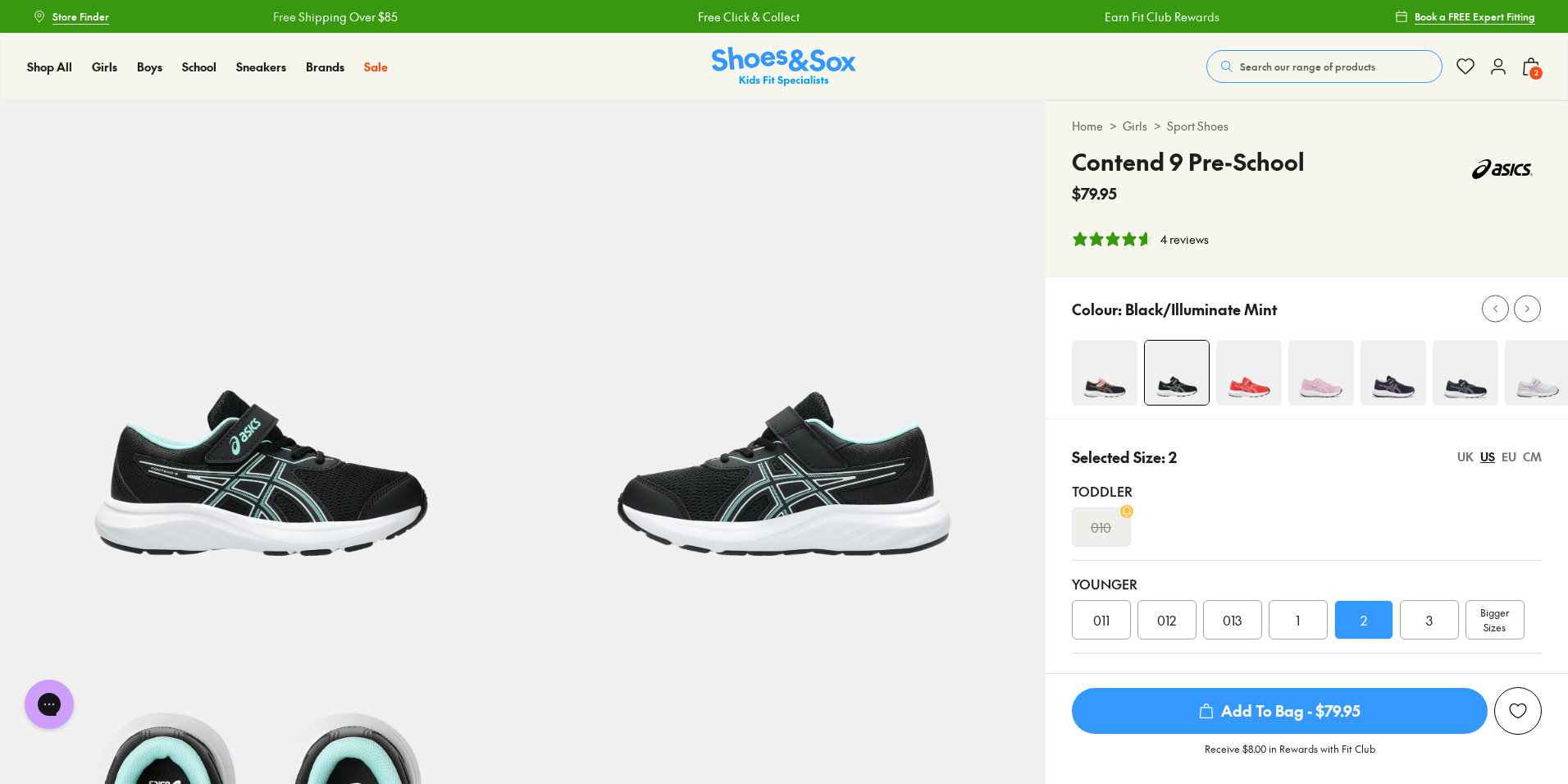
click at [1532, 69] on span "2" at bounding box center [1535, 72] width 16 height 16
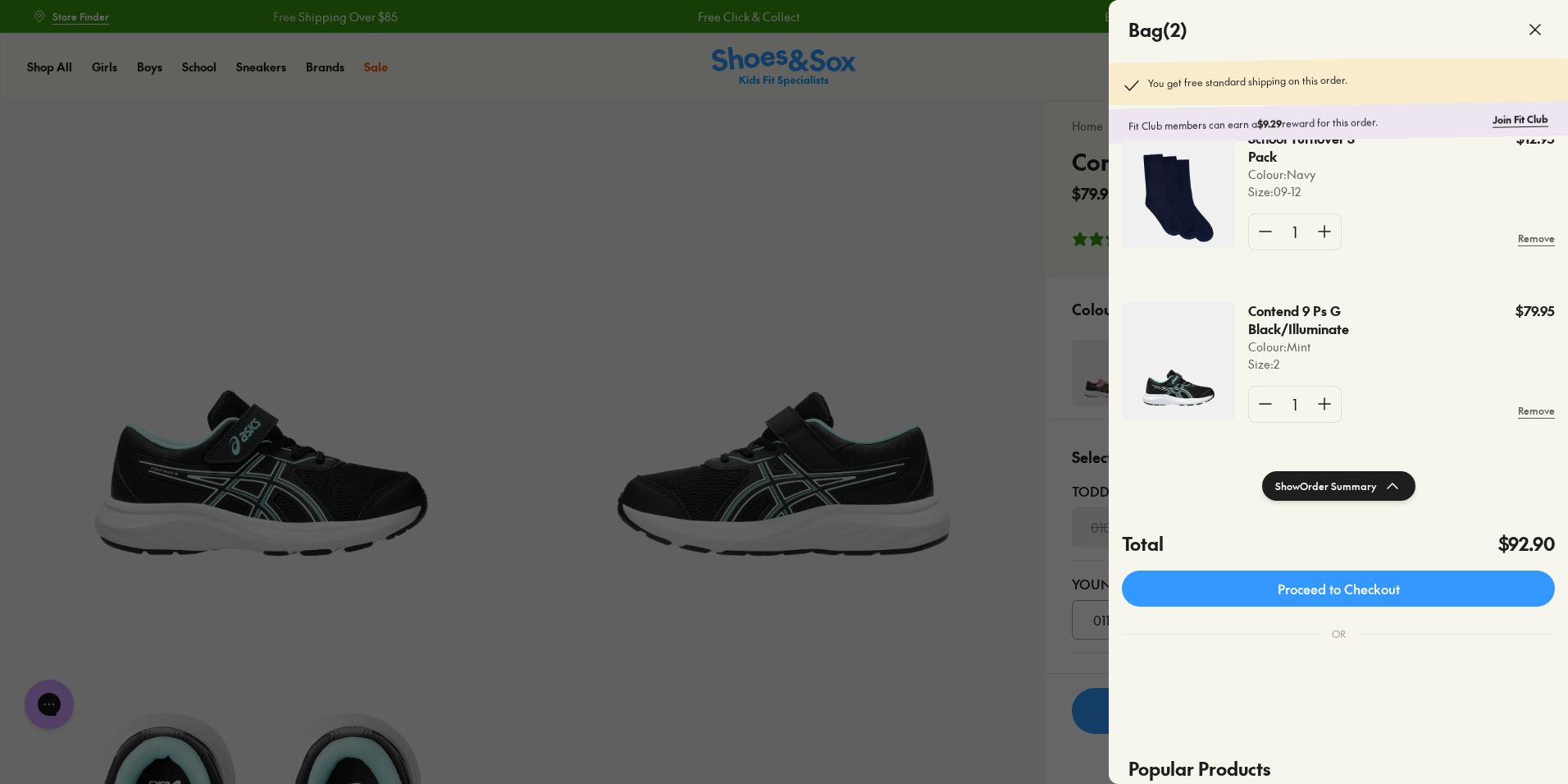
click at [1533, 31] on icon at bounding box center [1535, 29] width 19 height 19
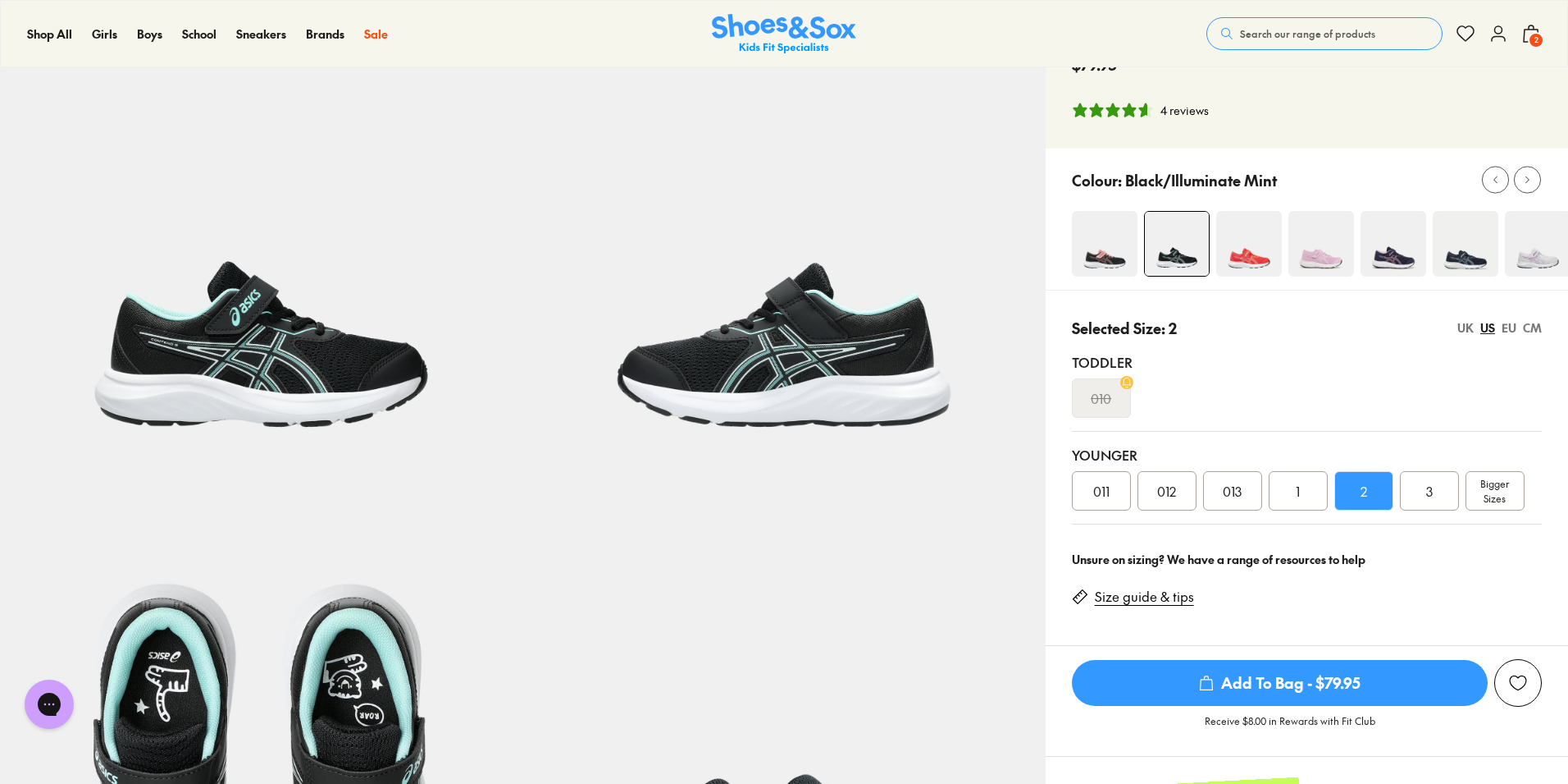
scroll to position [131, 0]
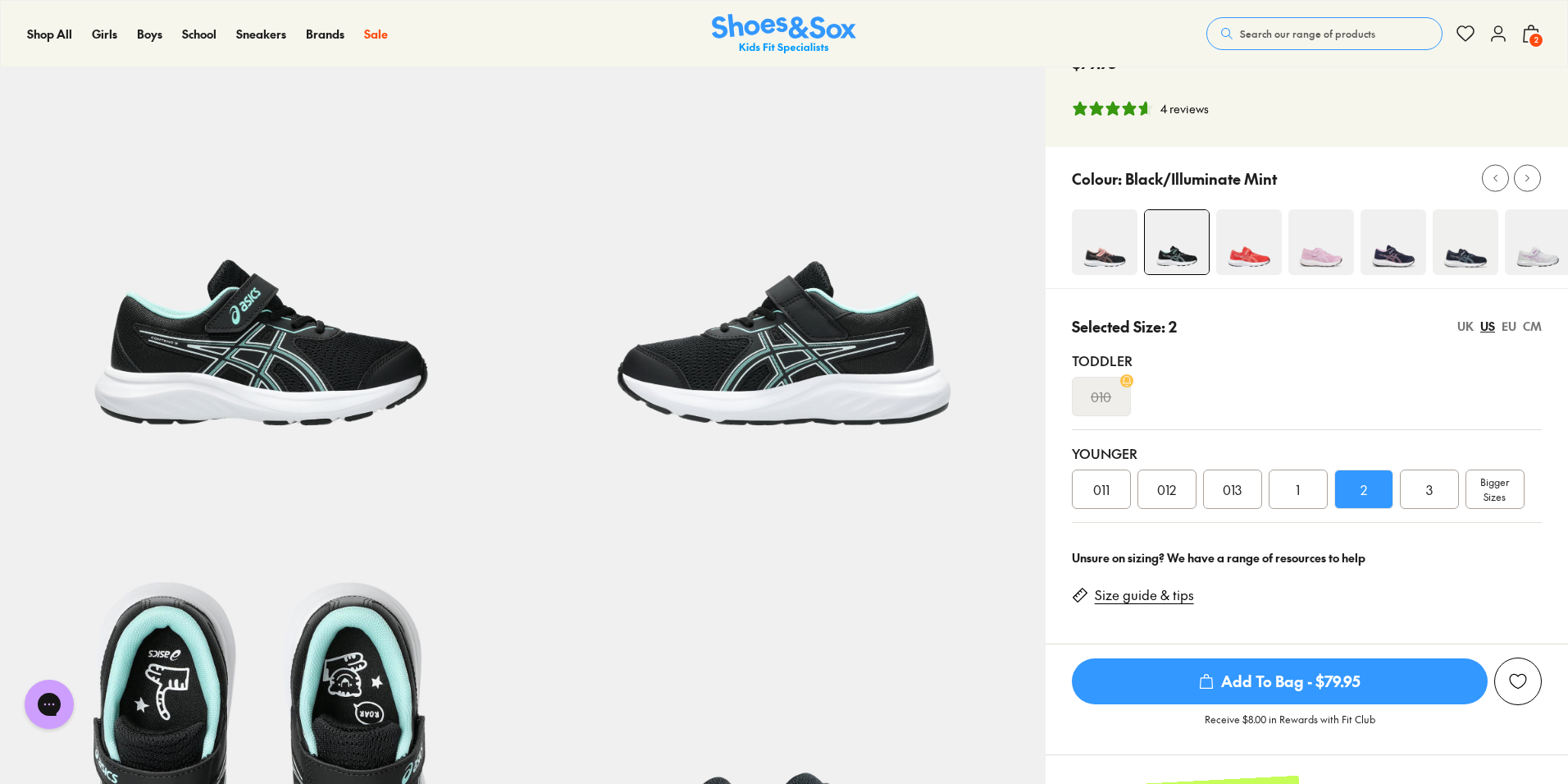
click at [1177, 592] on link "Size guide & tips" at bounding box center [1144, 594] width 99 height 18
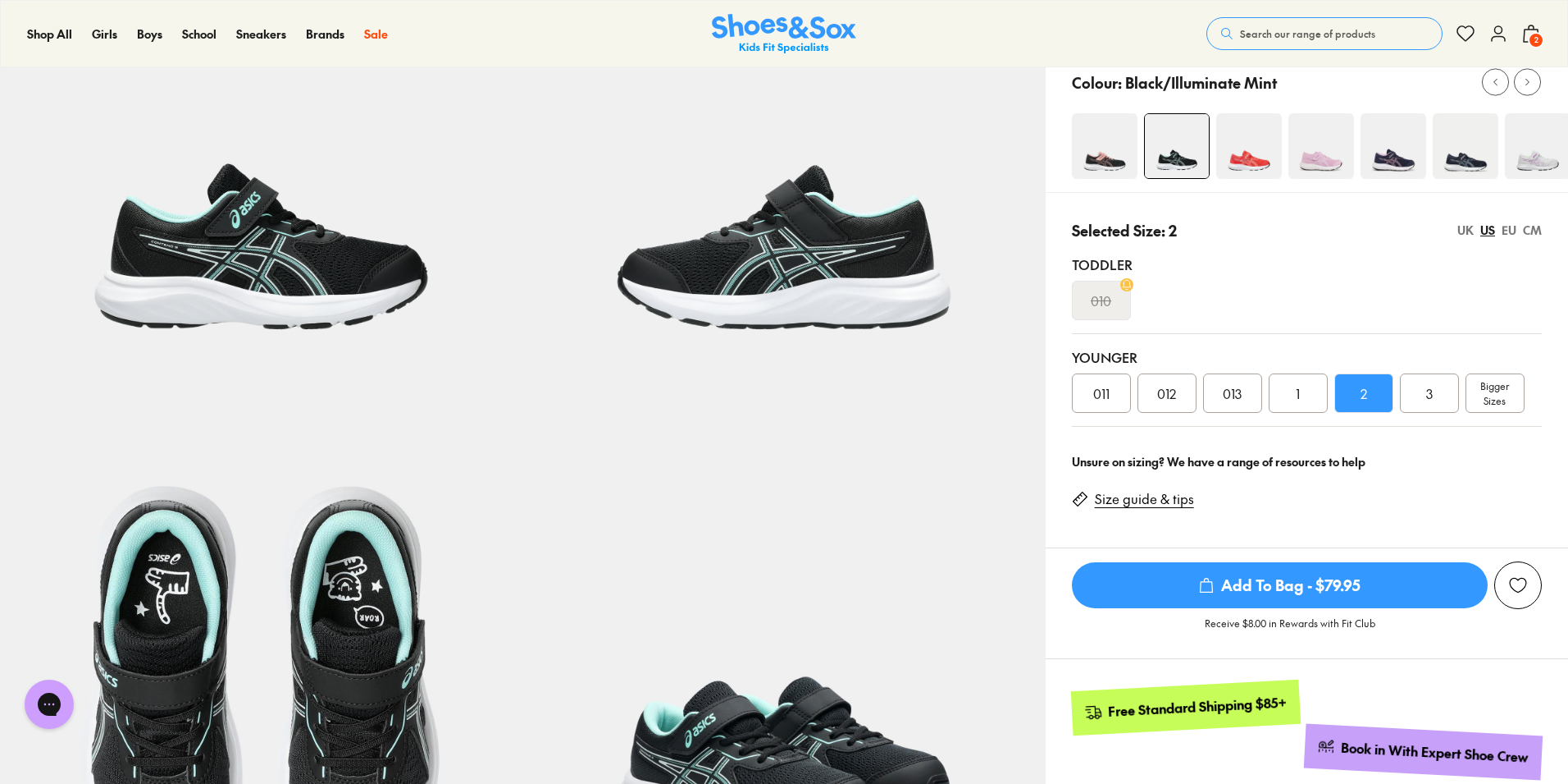
scroll to position [292, 0]
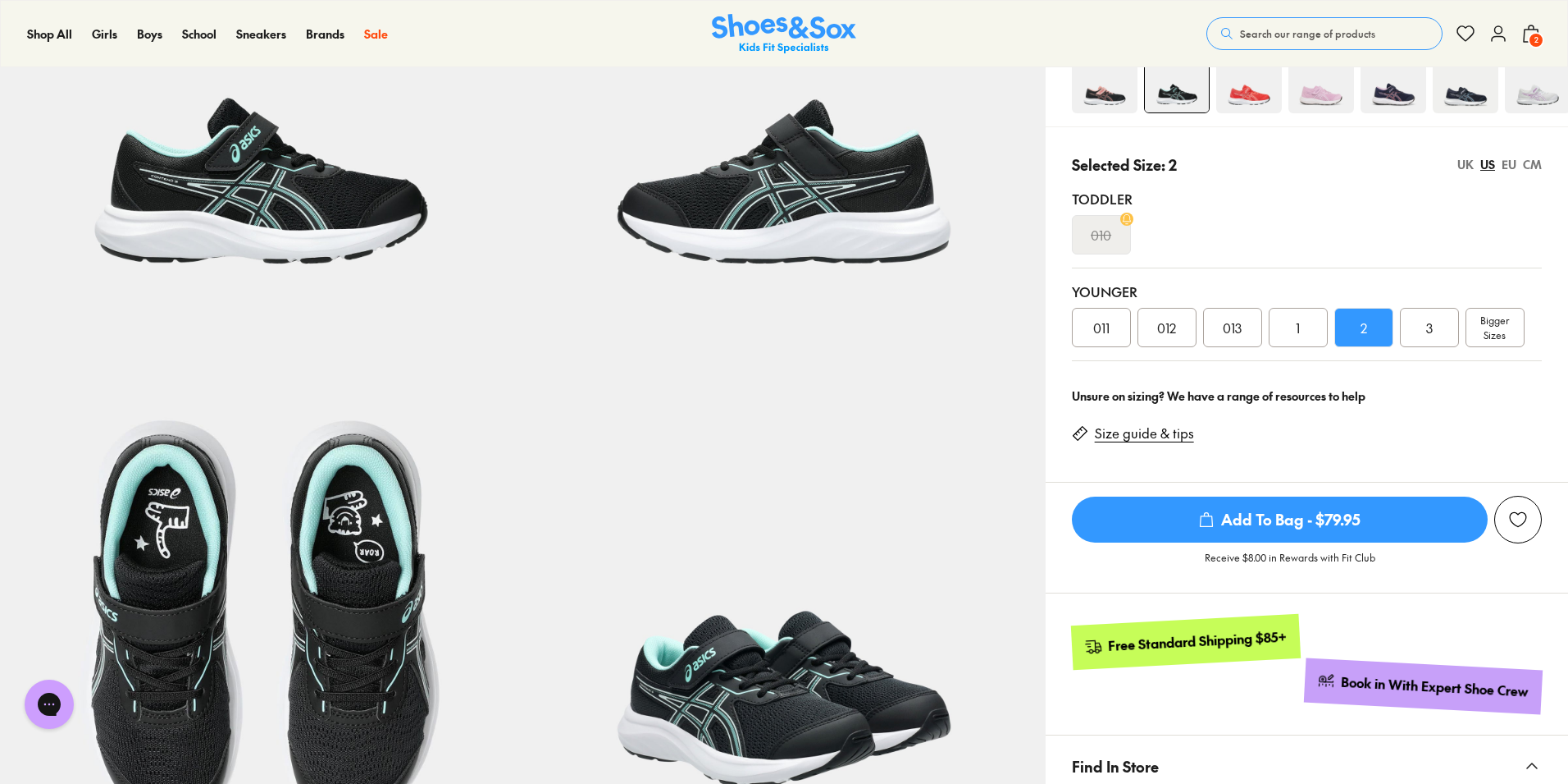
click at [1534, 33] on span "2" at bounding box center [1535, 39] width 16 height 16
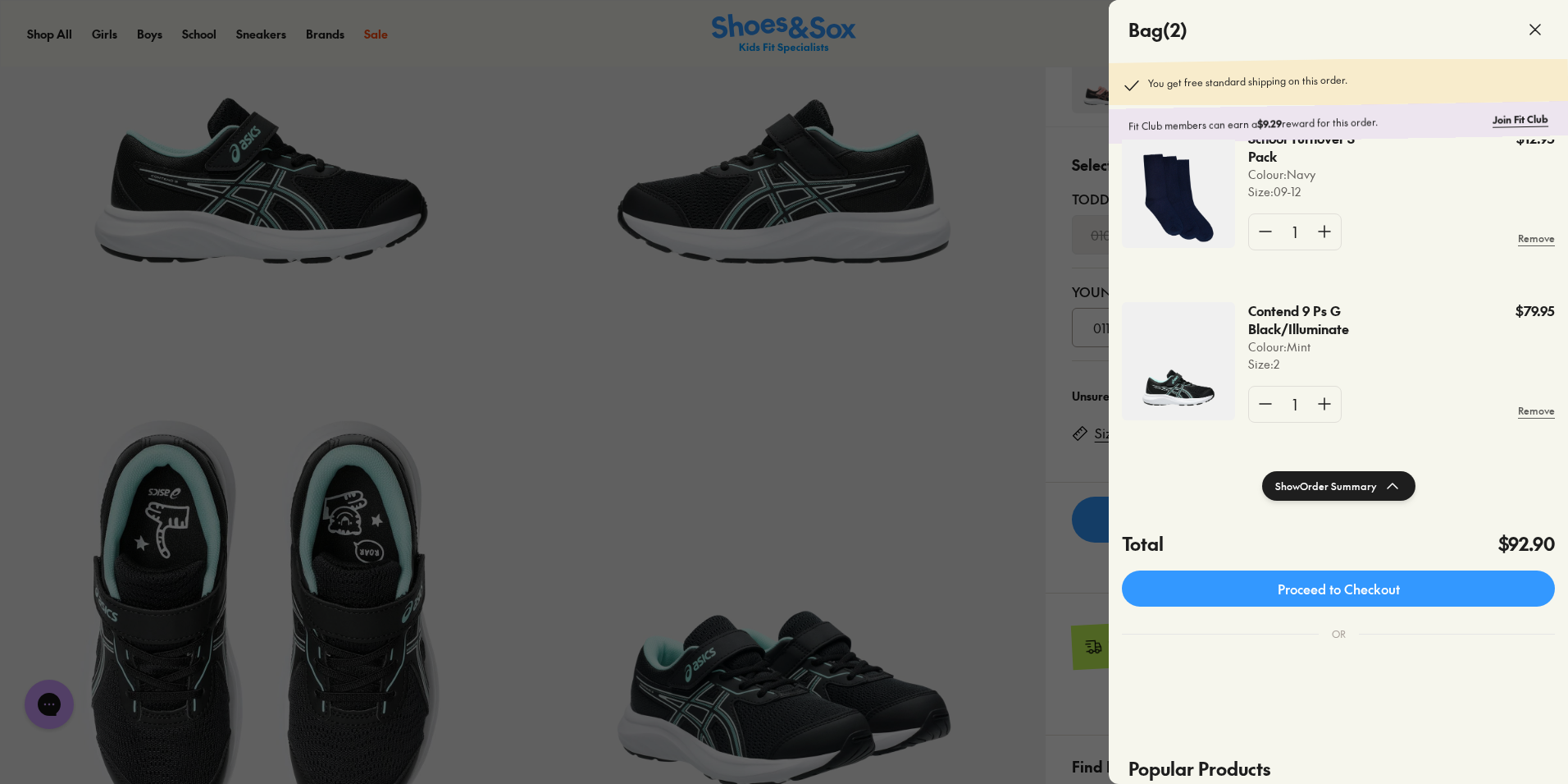
click at [1531, 31] on icon at bounding box center [1535, 29] width 19 height 19
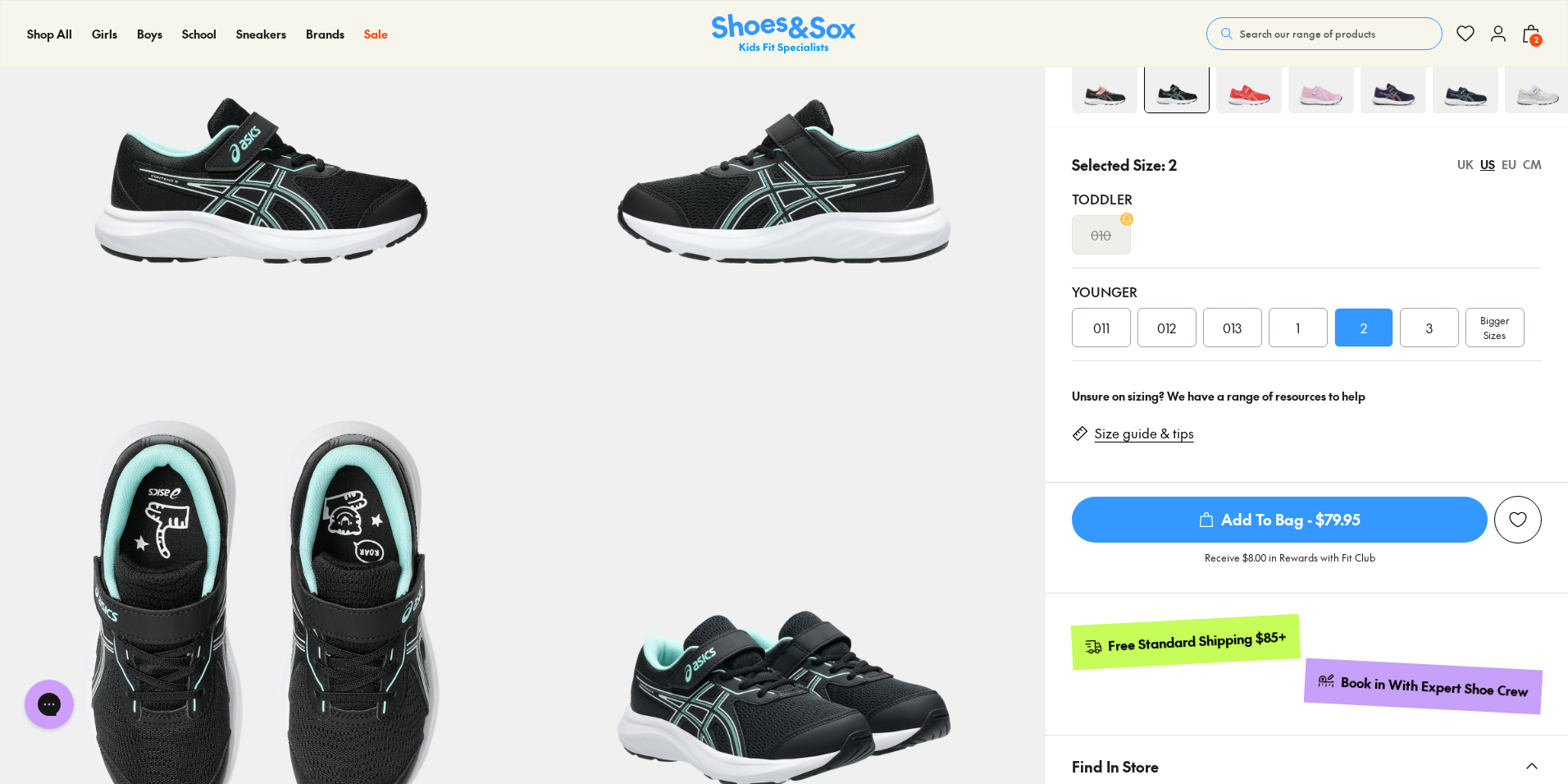
click at [1528, 38] on span "2" at bounding box center [1535, 39] width 16 height 16
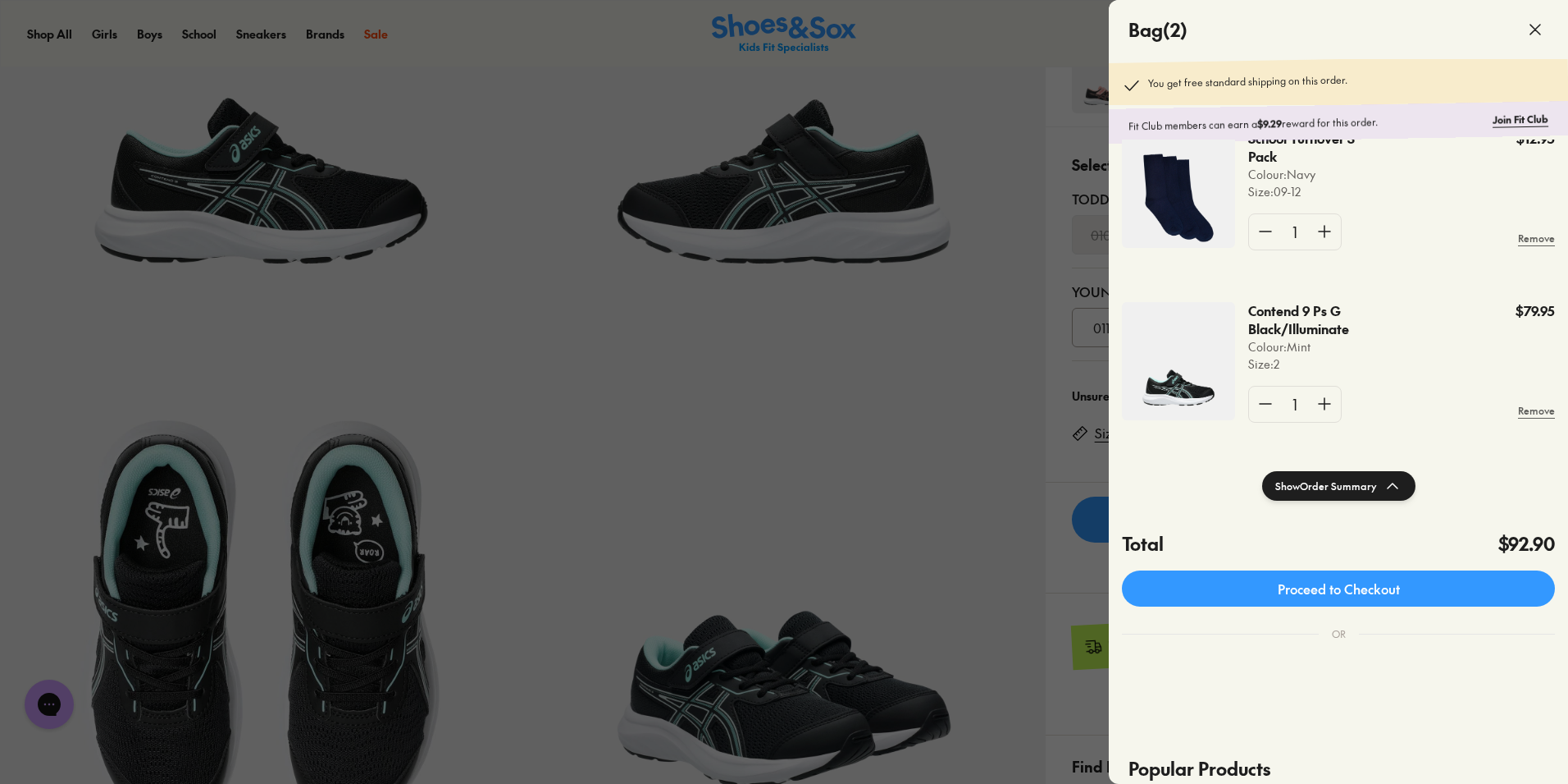
click at [1534, 31] on use at bounding box center [1535, 30] width 10 height 10
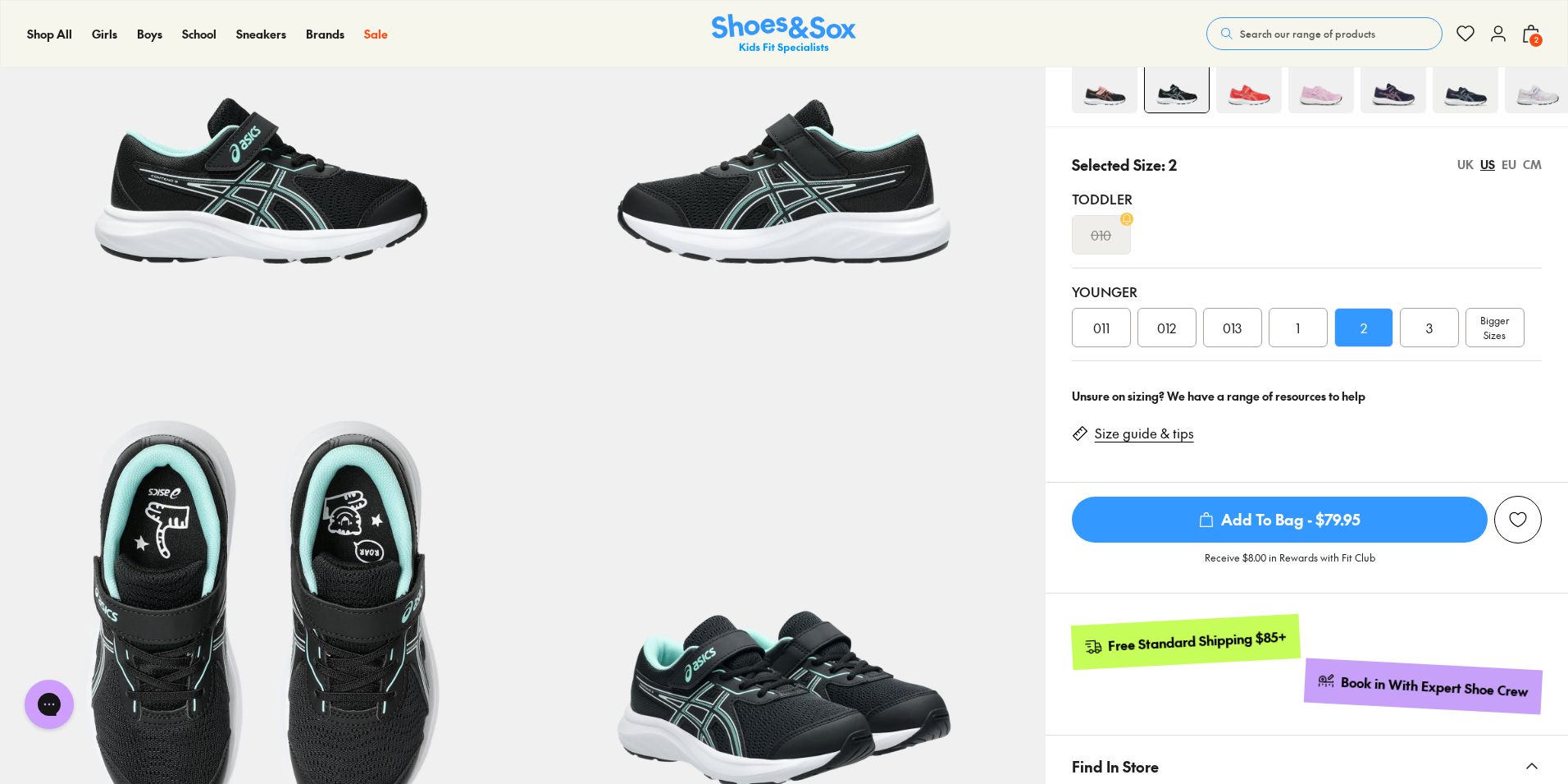
click at [1146, 434] on link "Size guide & tips" at bounding box center [1144, 433] width 99 height 18
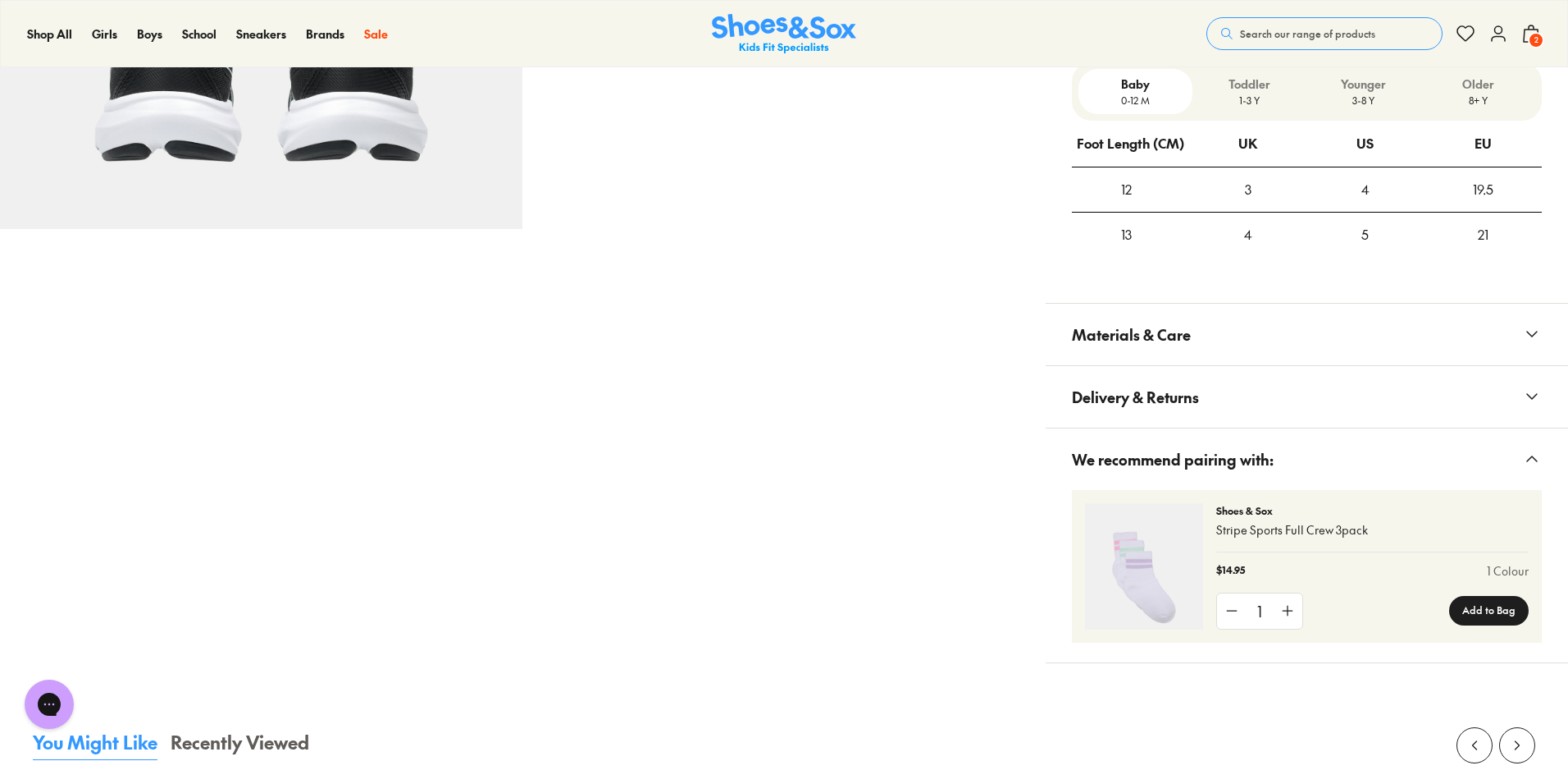
scroll to position [1441, 0]
click at [1366, 96] on p "3-8 Y" at bounding box center [1363, 99] width 101 height 14
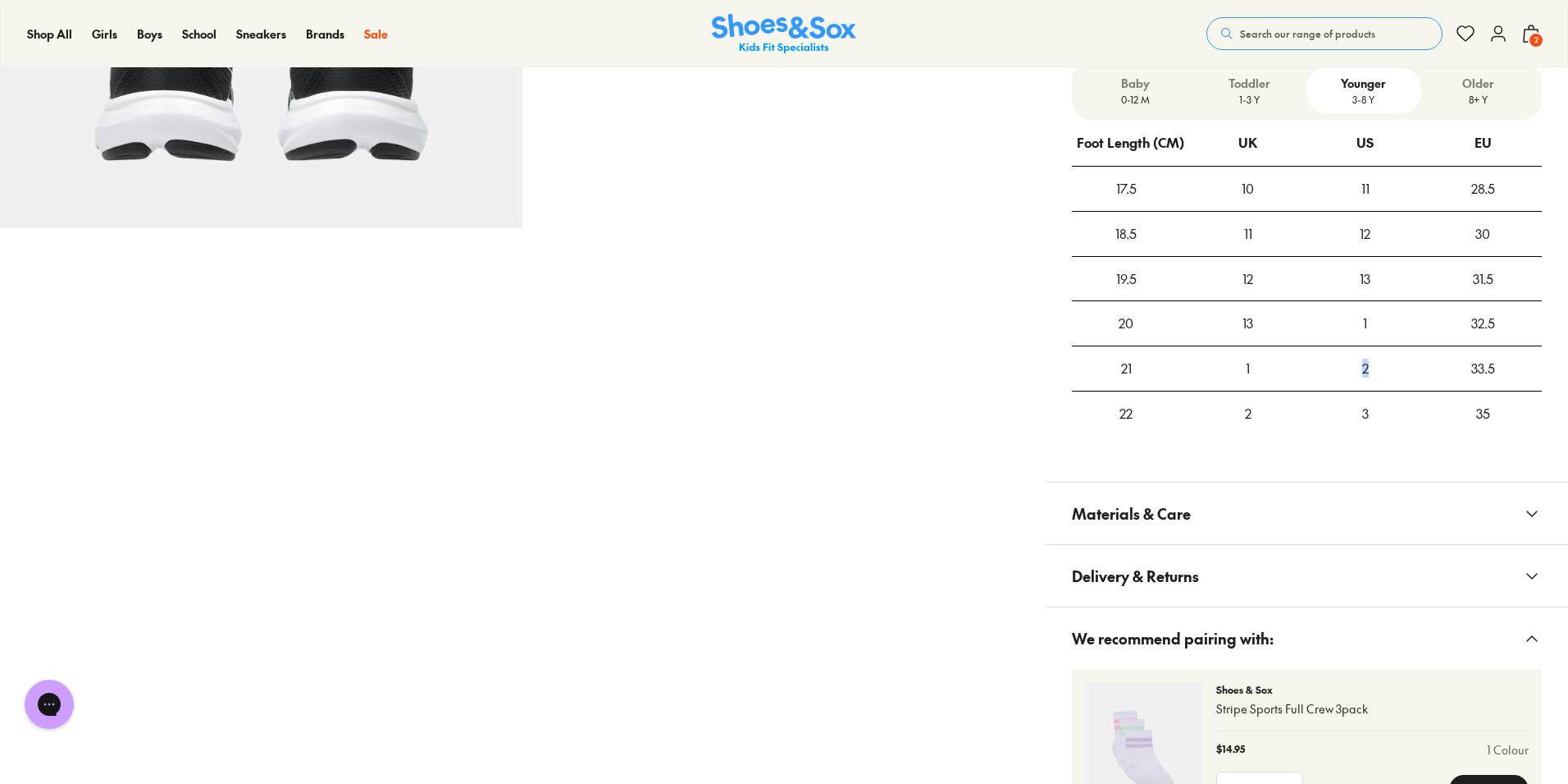
drag, startPoint x: 1361, startPoint y: 366, endPoint x: 1370, endPoint y: 366, distance: 9.0
click at [1370, 366] on div "2" at bounding box center [1365, 368] width 117 height 44
click at [1537, 37] on span "2" at bounding box center [1535, 39] width 16 height 16
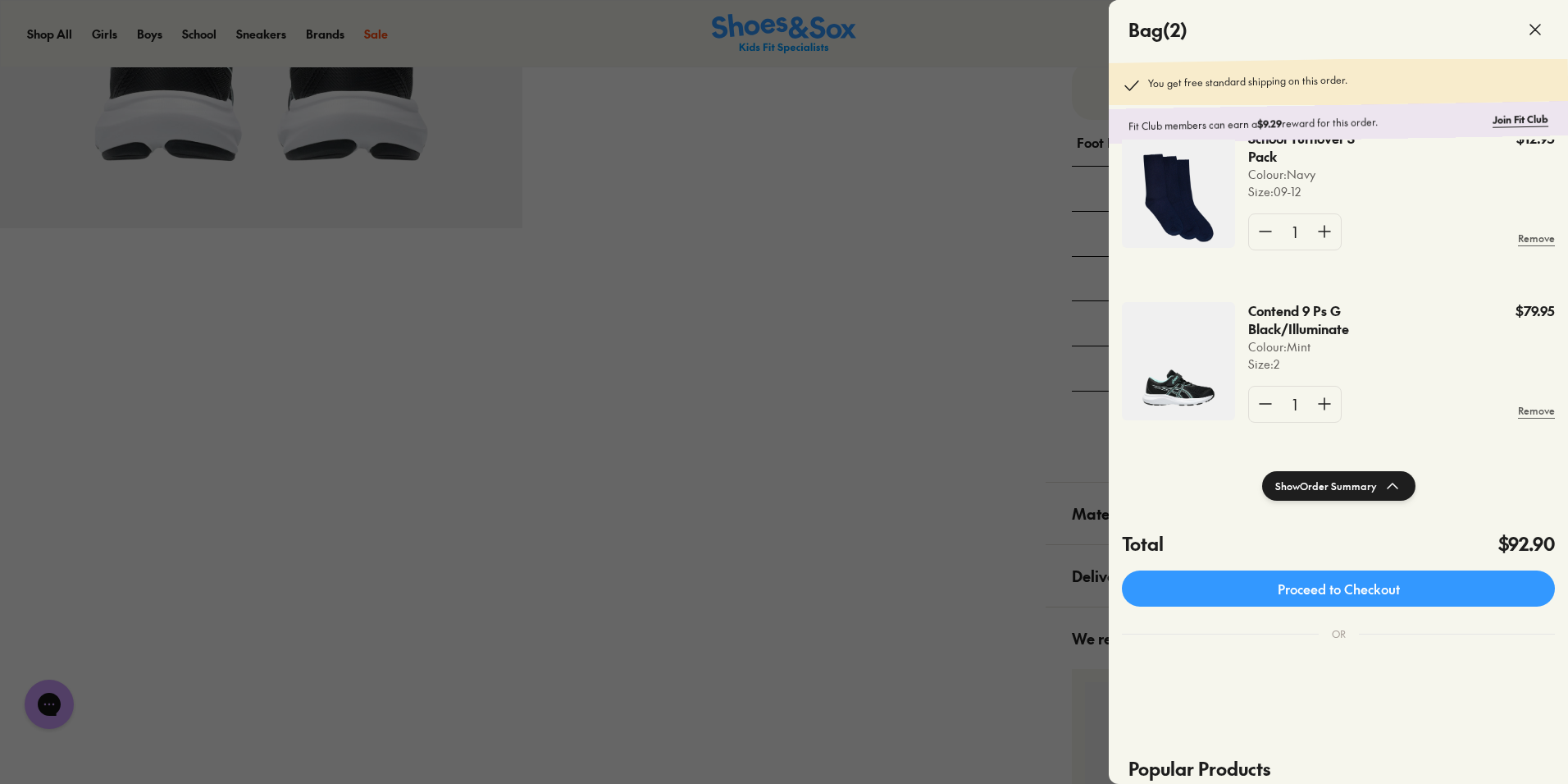
click at [1532, 21] on icon at bounding box center [1535, 29] width 19 height 19
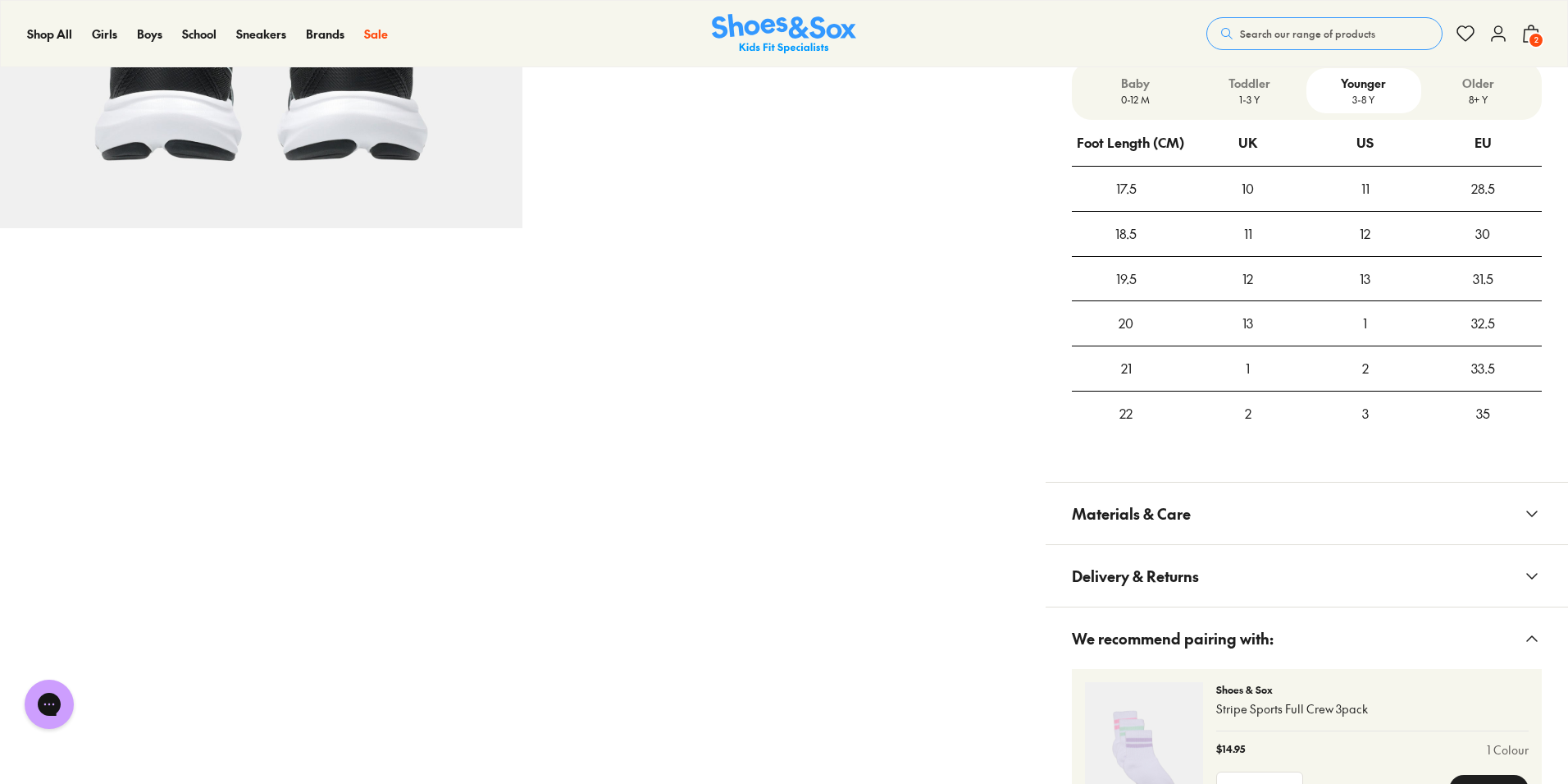
click at [1532, 26] on use at bounding box center [1531, 33] width 14 height 16
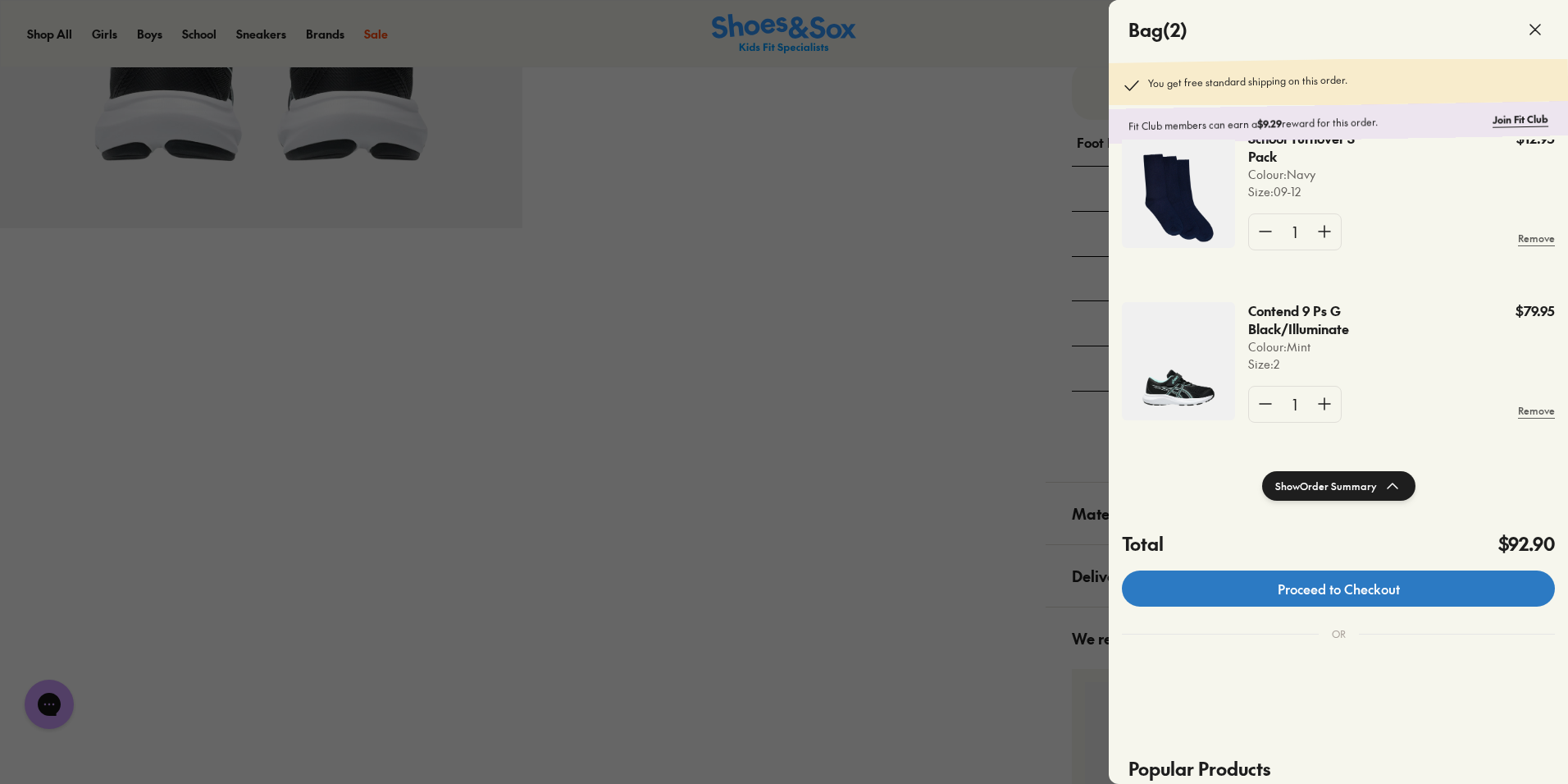
click at [1375, 594] on link "Proceed to Checkout" at bounding box center [1338, 589] width 433 height 37
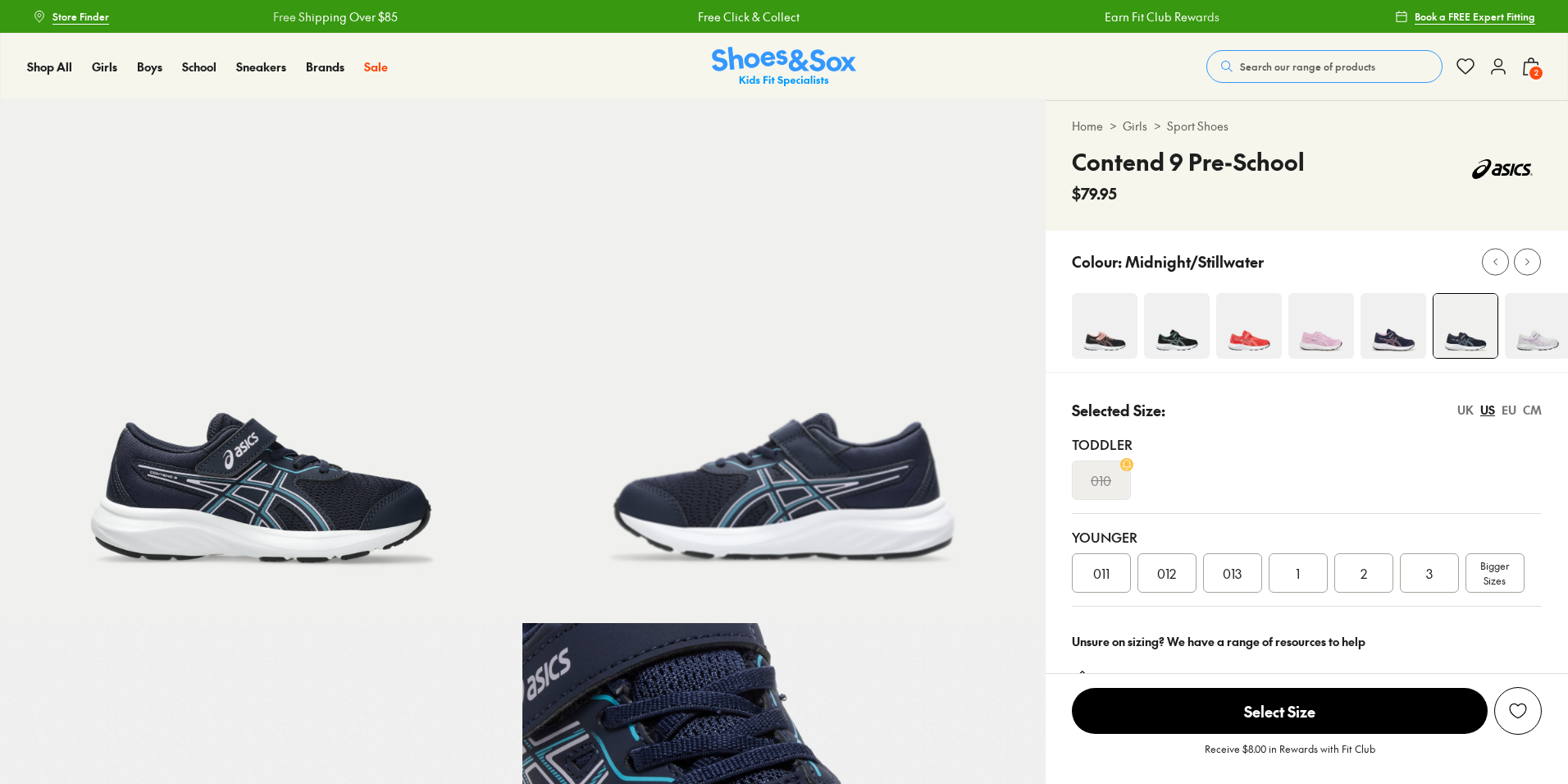
select select "*"
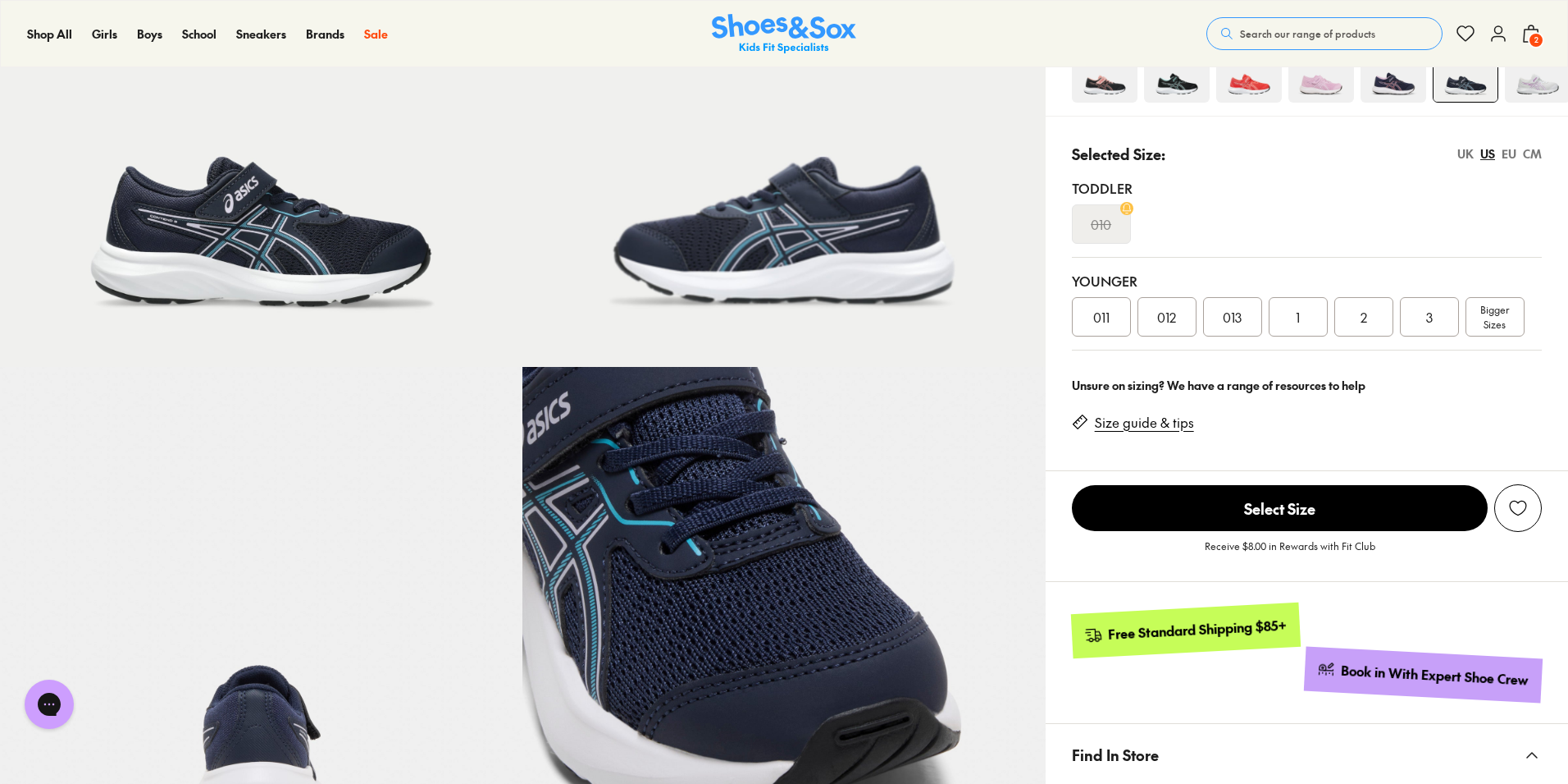
scroll to position [223, 0]
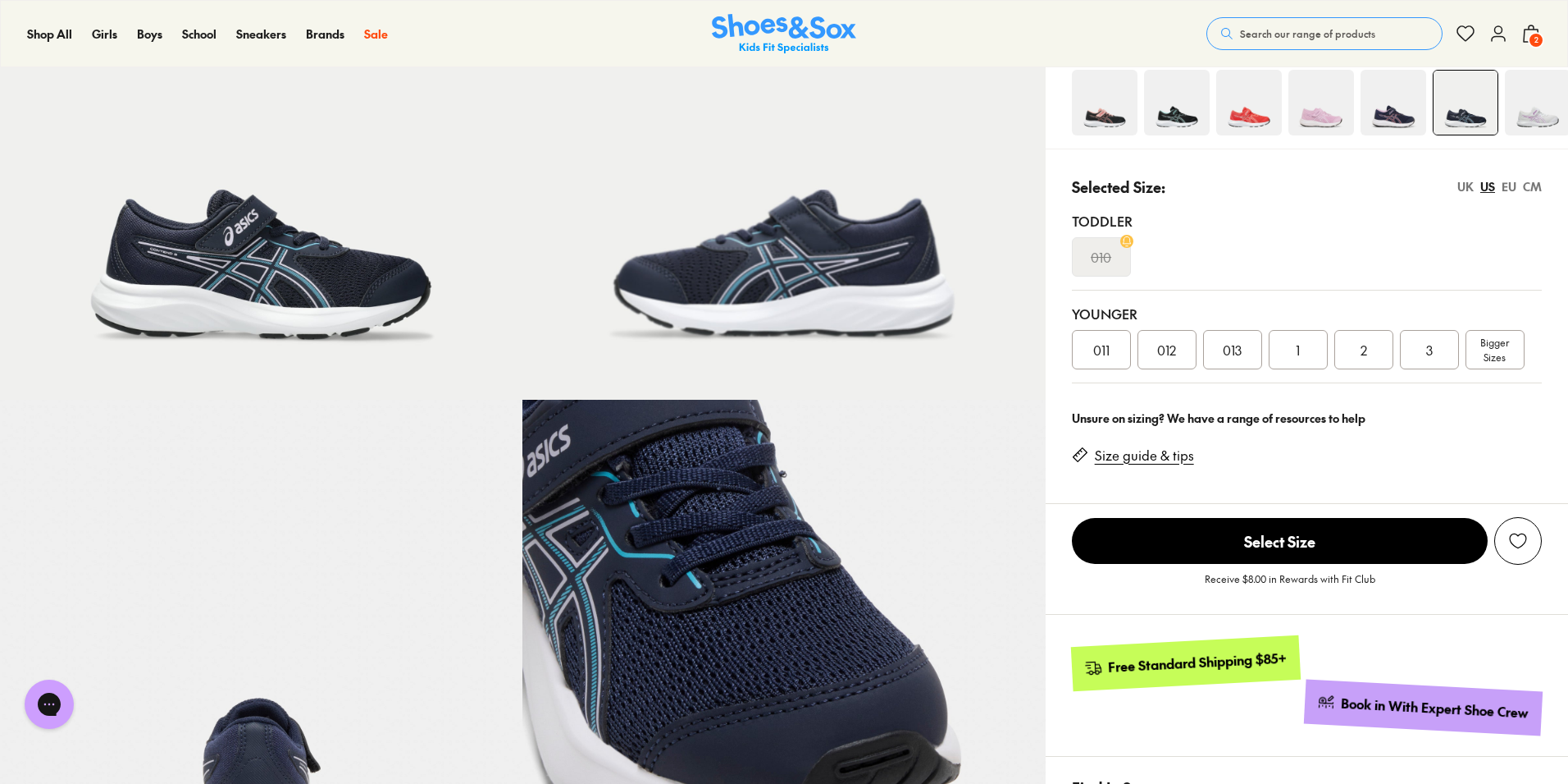
click at [347, 253] on img at bounding box center [261, 138] width 522 height 522
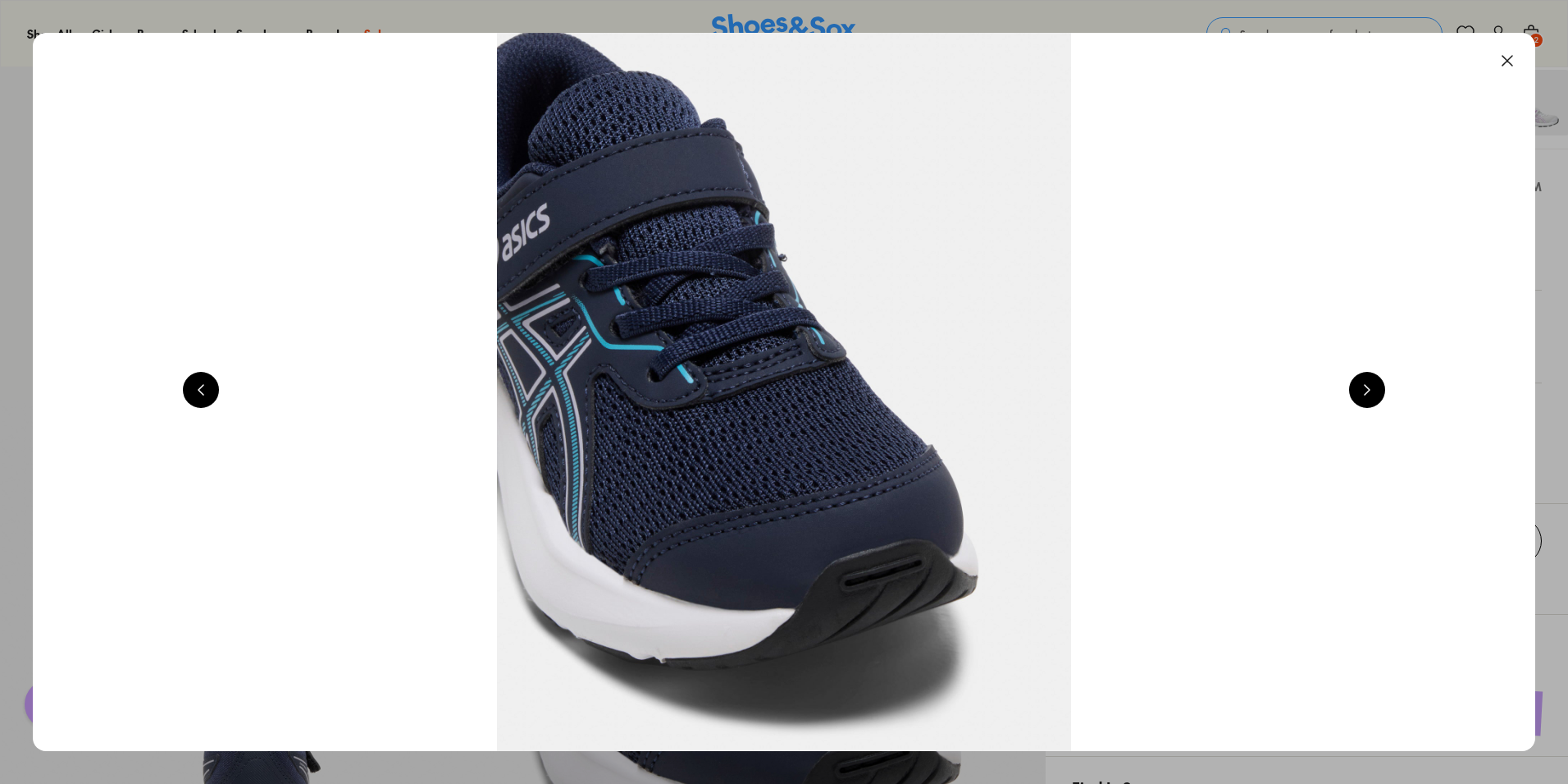
scroll to position [0, 1509]
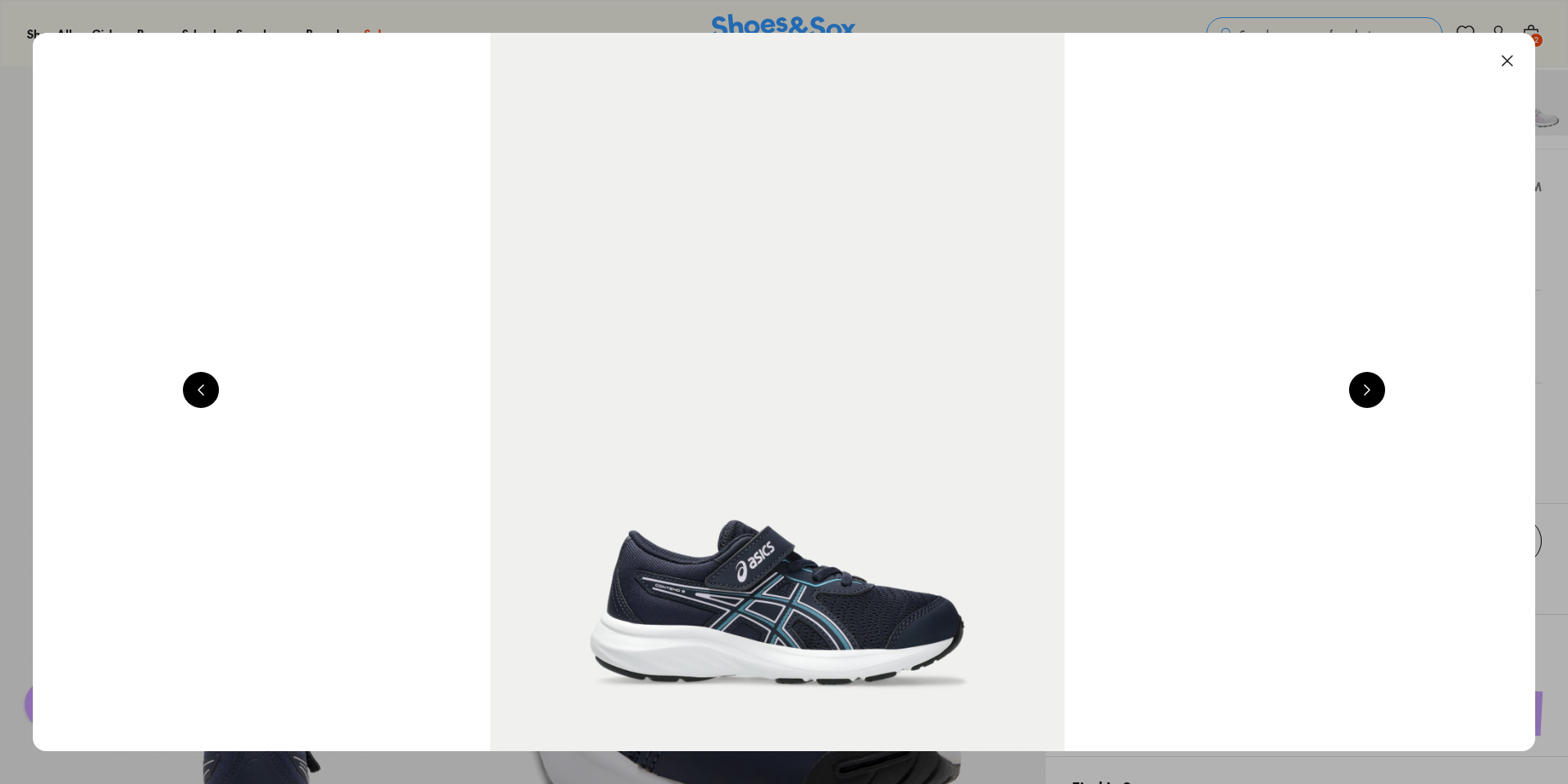
click at [782, 574] on img at bounding box center [777, 392] width 1503 height 718
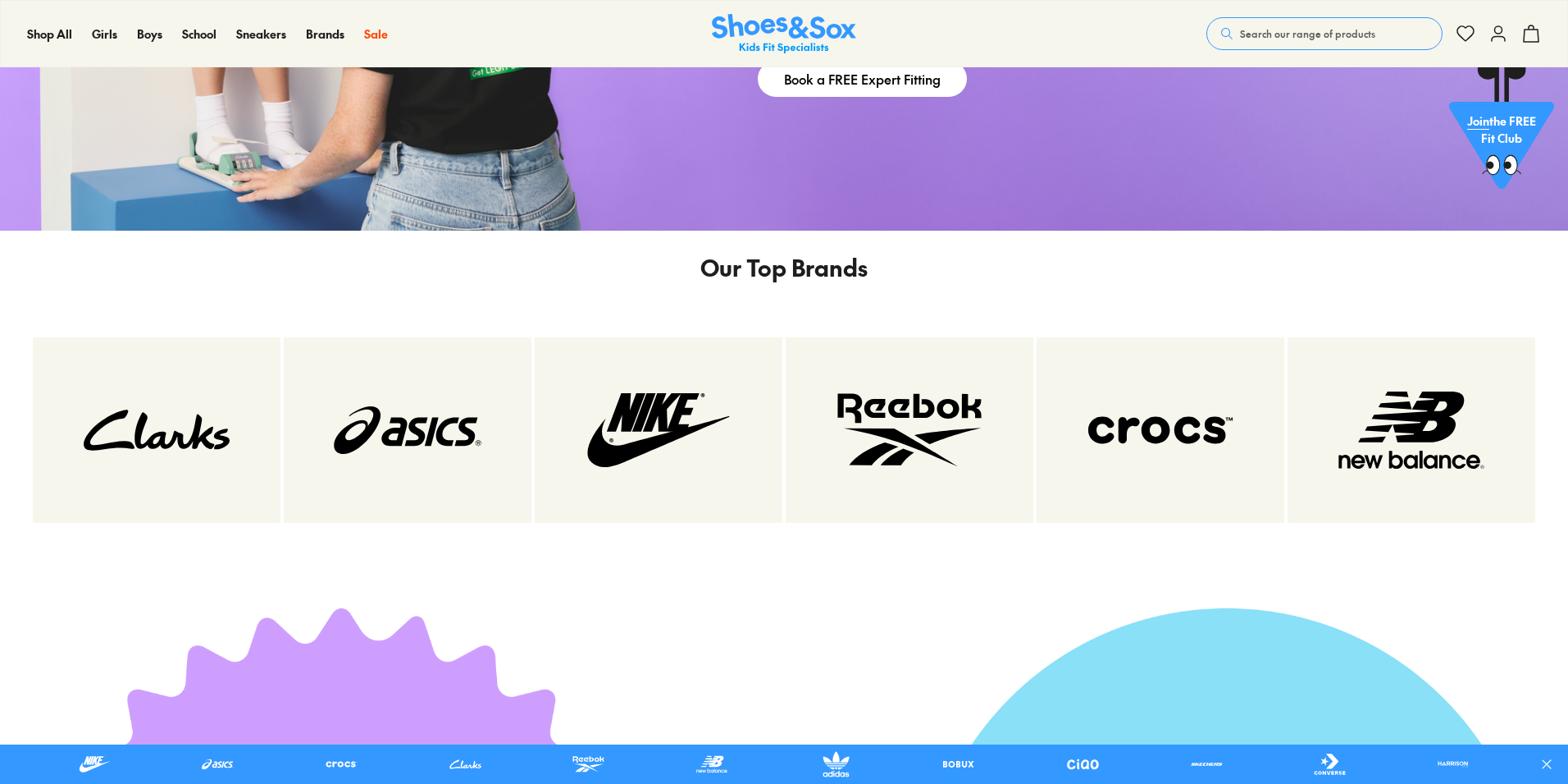
scroll to position [4685, 0]
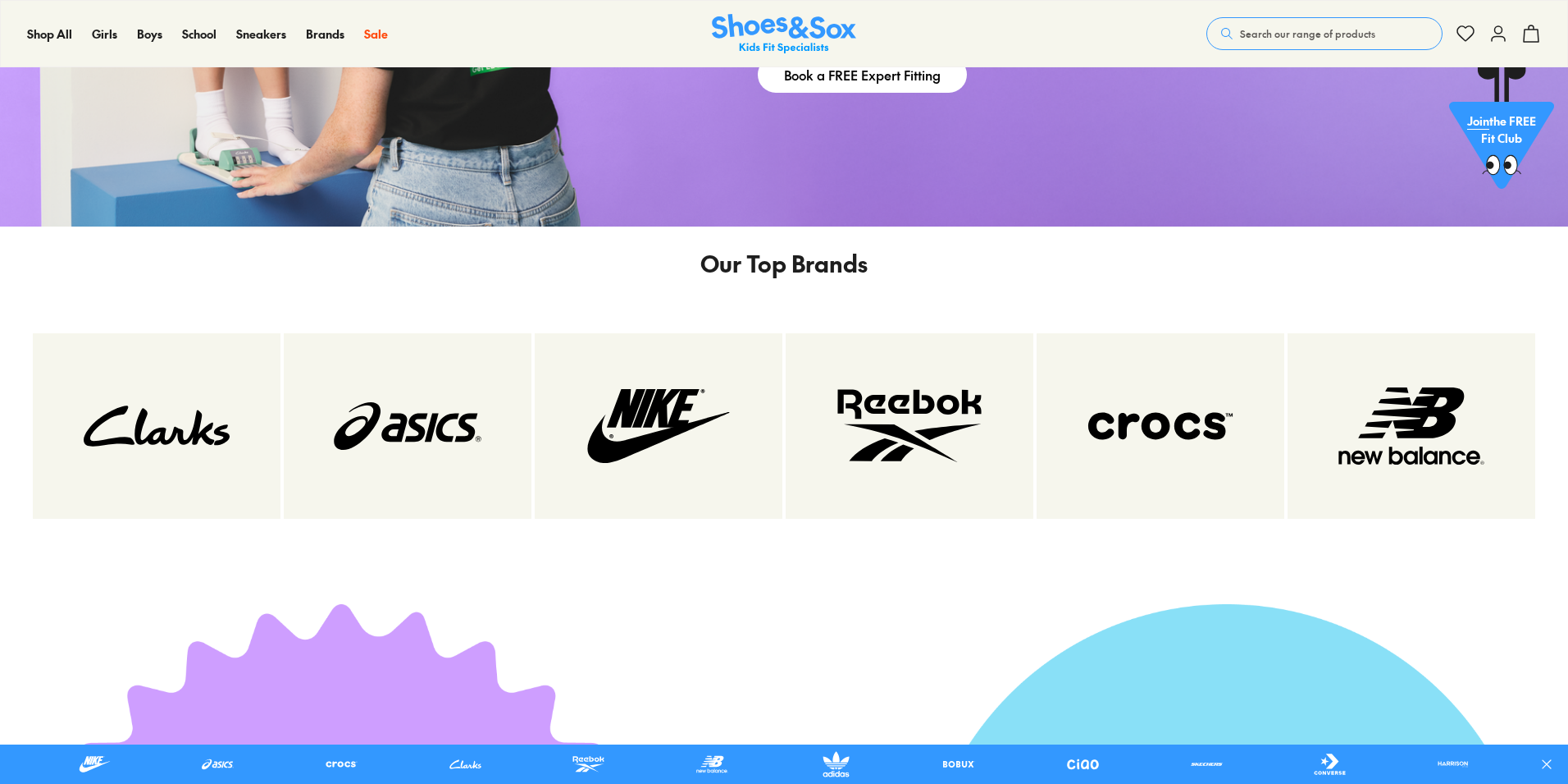
click at [403, 433] on img at bounding box center [407, 425] width 182 height 120
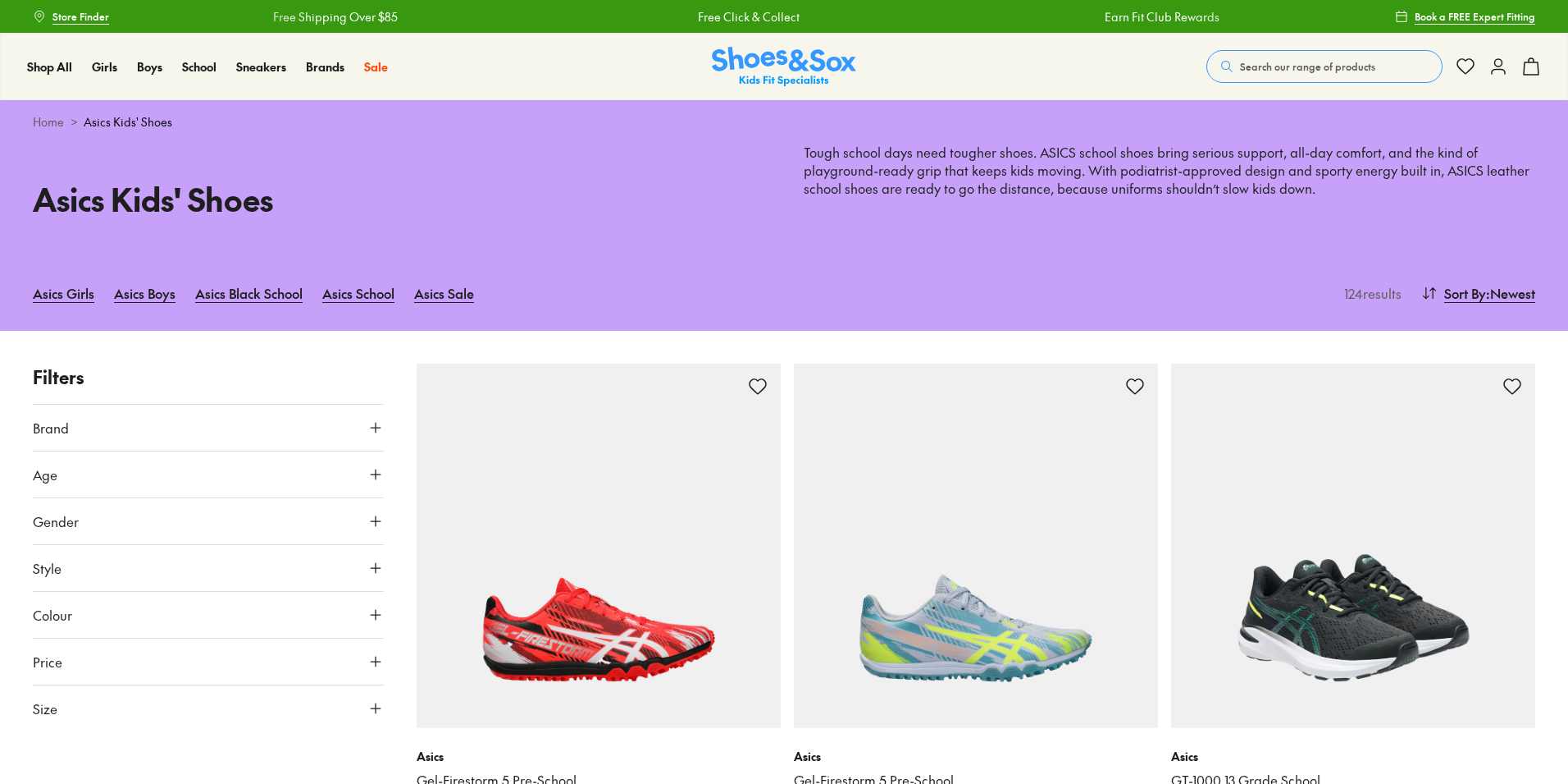
scroll to position [304, 0]
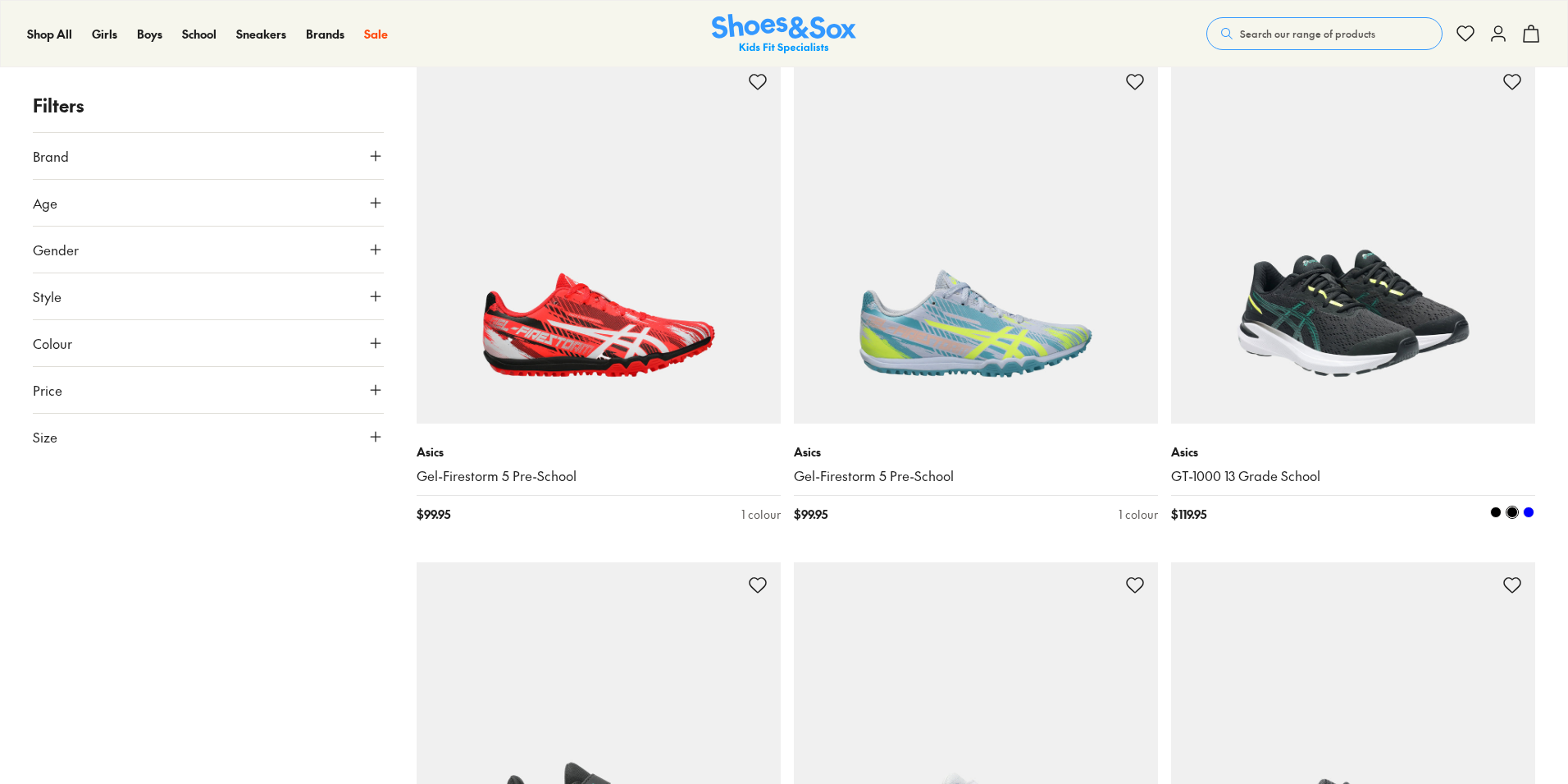
click at [1309, 335] on img at bounding box center [1353, 240] width 364 height 365
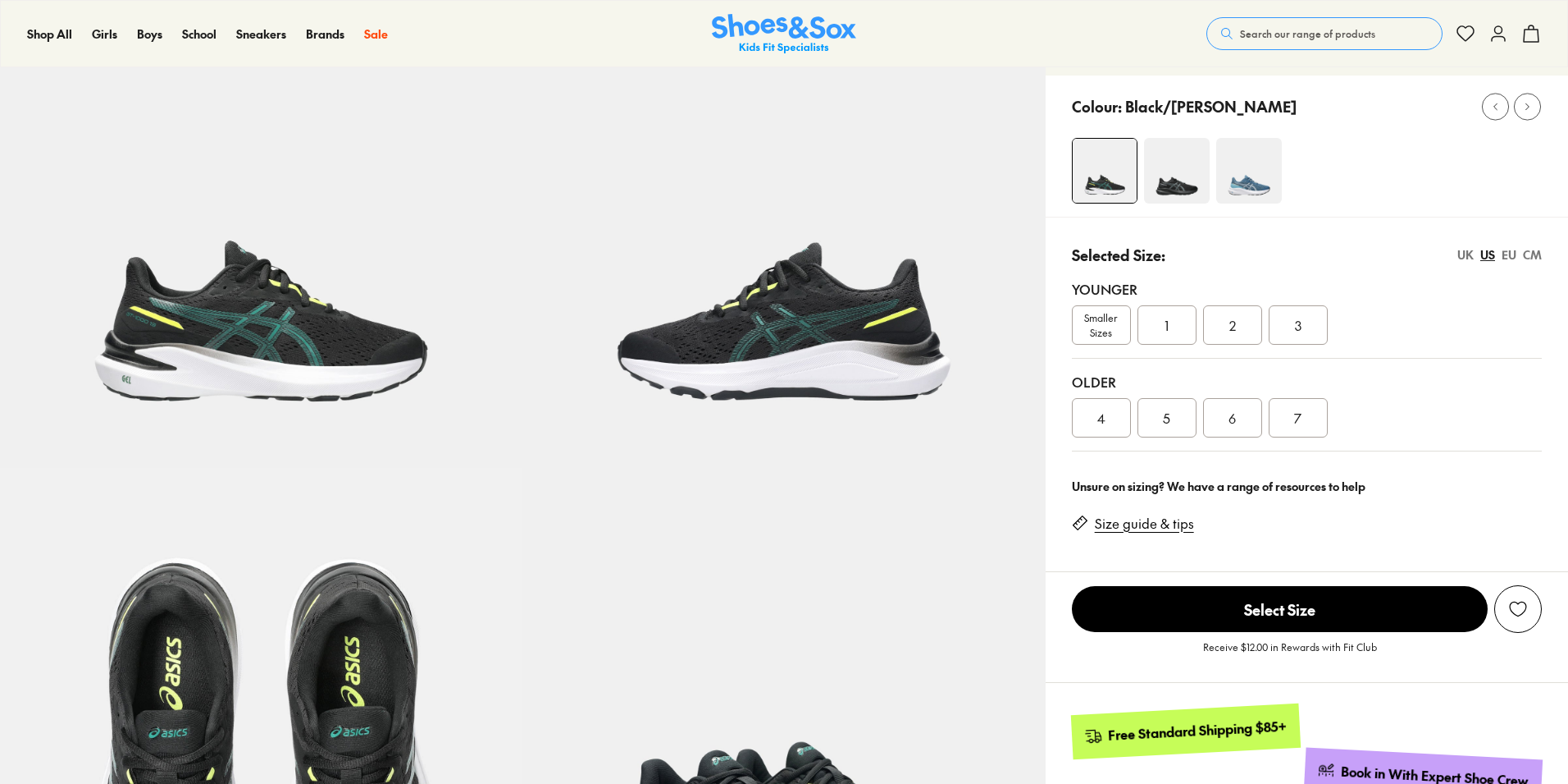
select select "*"
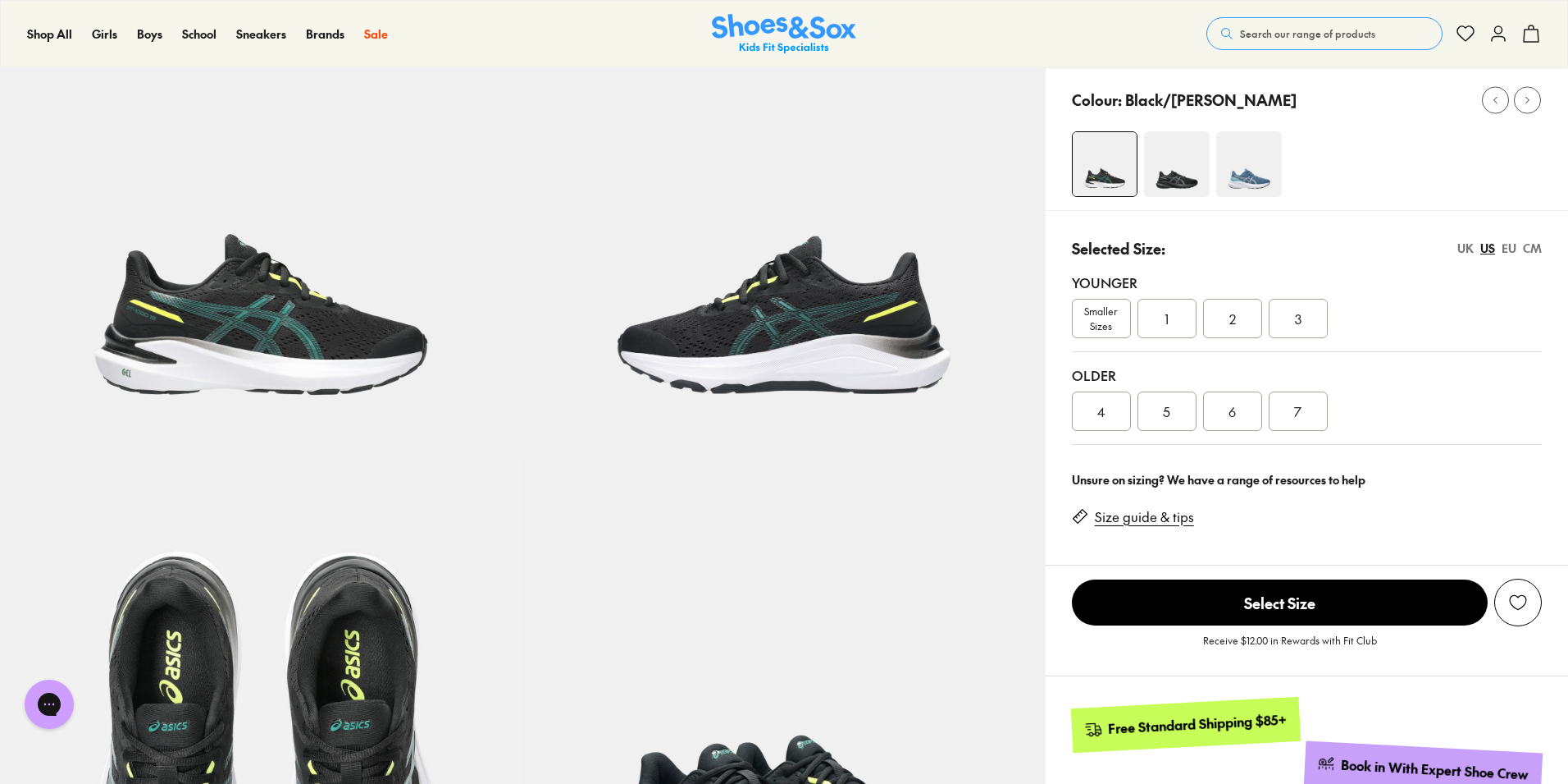
click at [1178, 517] on link "Size guide & tips" at bounding box center [1144, 517] width 99 height 18
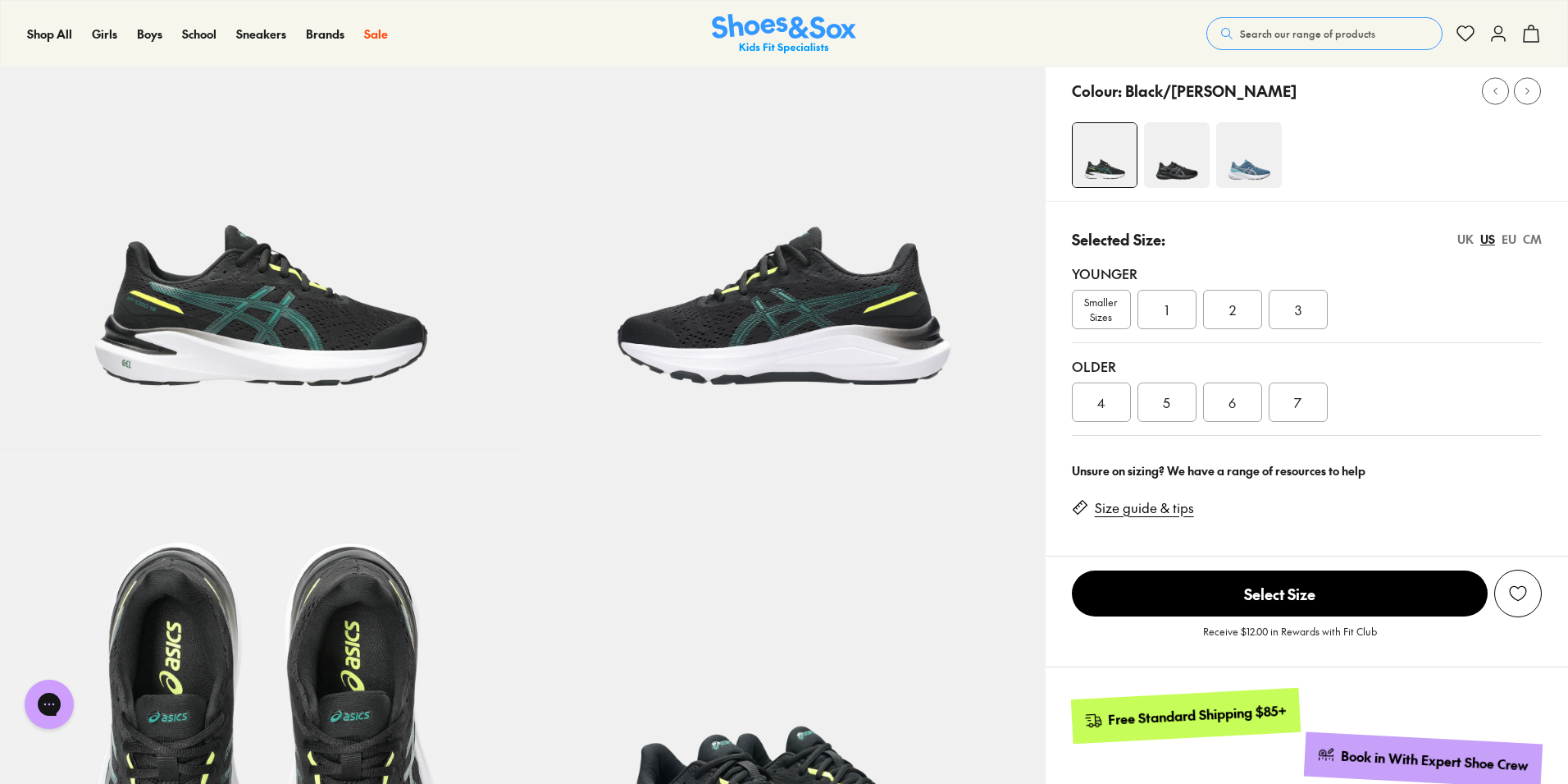
scroll to position [1125, 0]
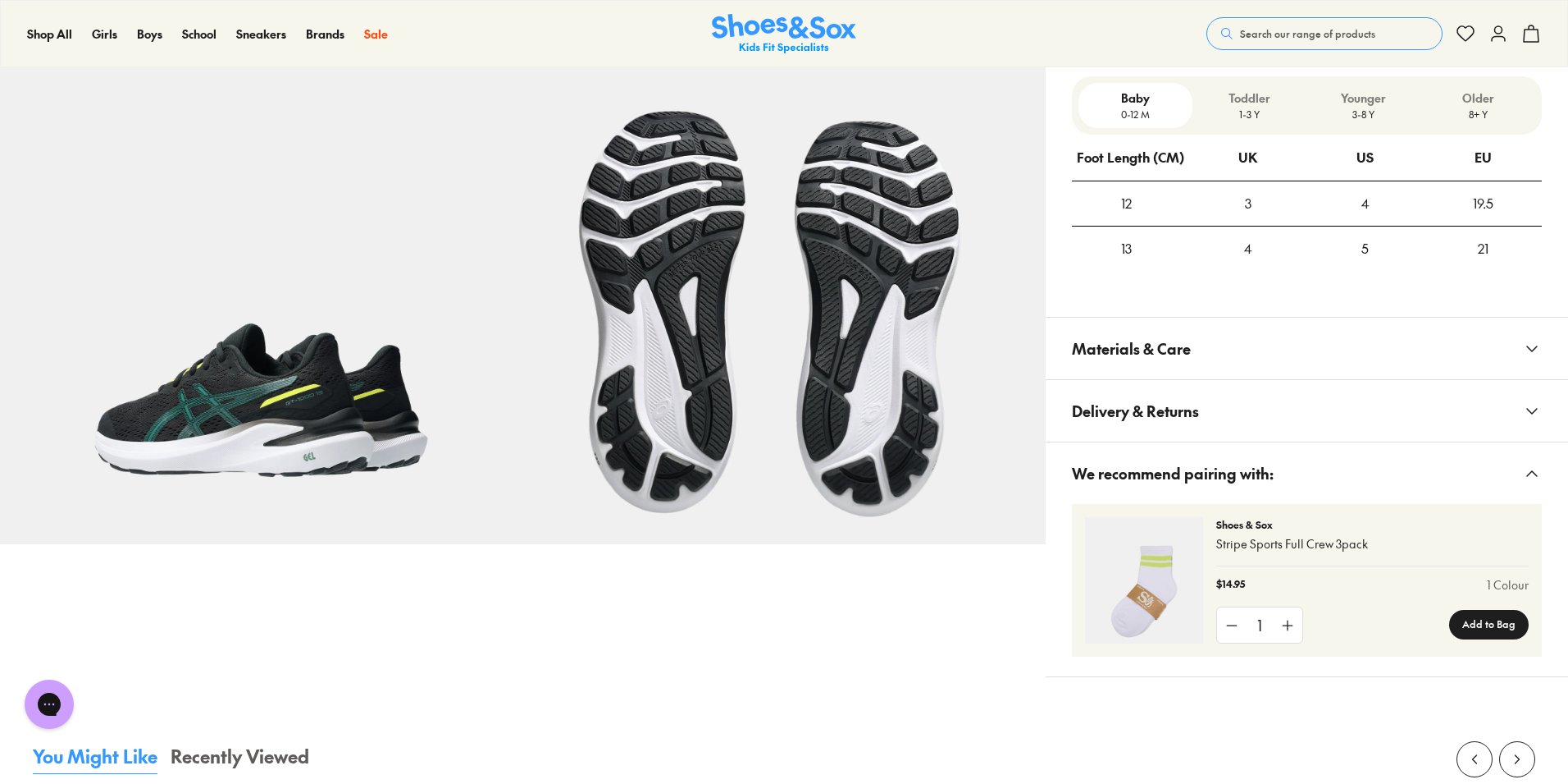
click at [1363, 116] on p "3-8 Y" at bounding box center [1363, 114] width 101 height 14
